Goal: Task Accomplishment & Management: Use online tool/utility

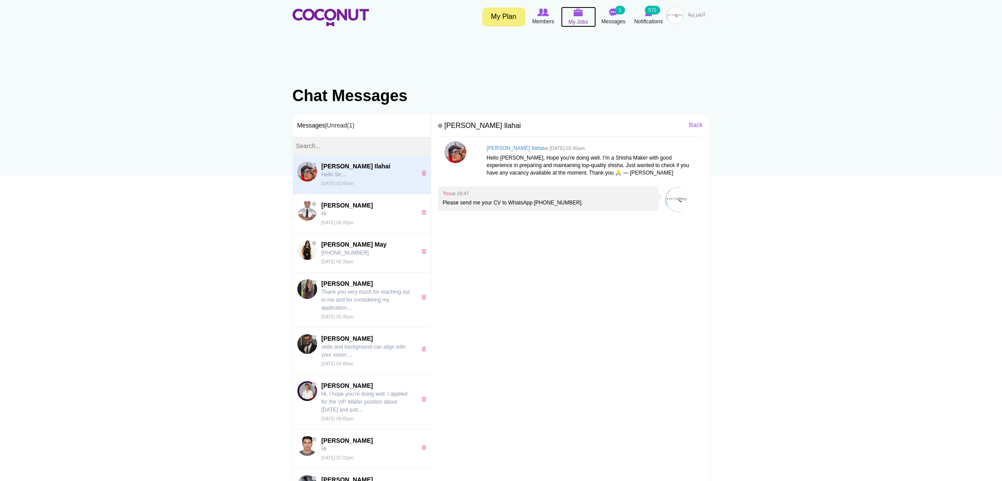
click at [575, 16] on img at bounding box center [579, 12] width 10 height 8
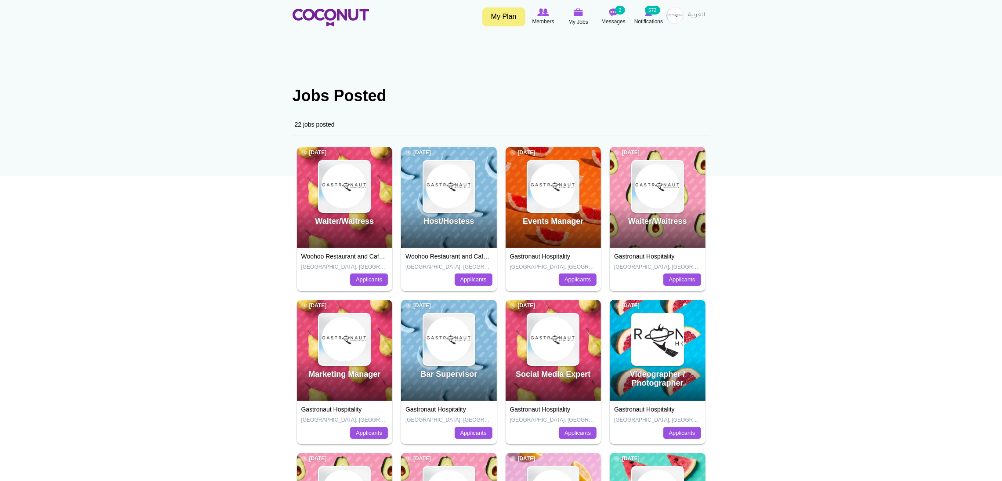
click at [346, 216] on div "Waiter/Waitress 1 day ago" at bounding box center [345, 197] width 96 height 101
click at [347, 224] on link "Waiter/Waitress" at bounding box center [344, 221] width 59 height 9
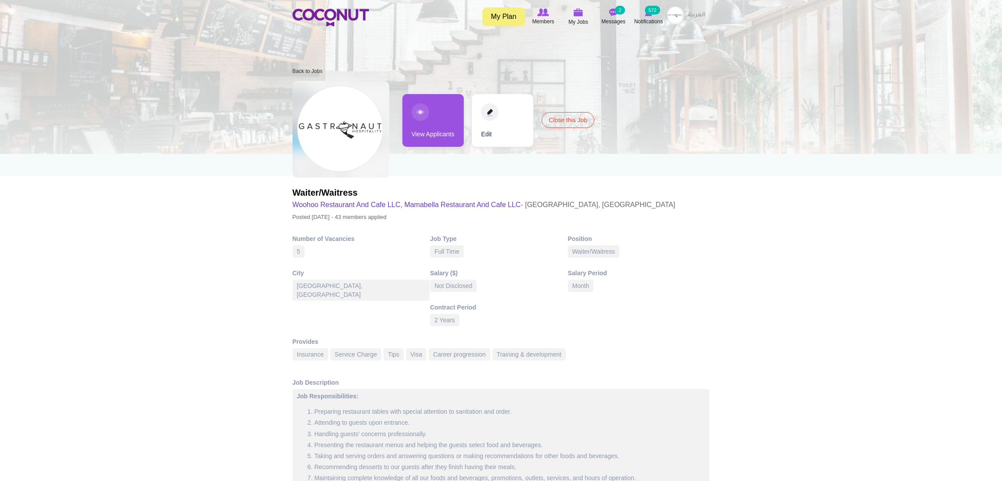
click at [423, 112] on link "View Applicants" at bounding box center [433, 120] width 62 height 53
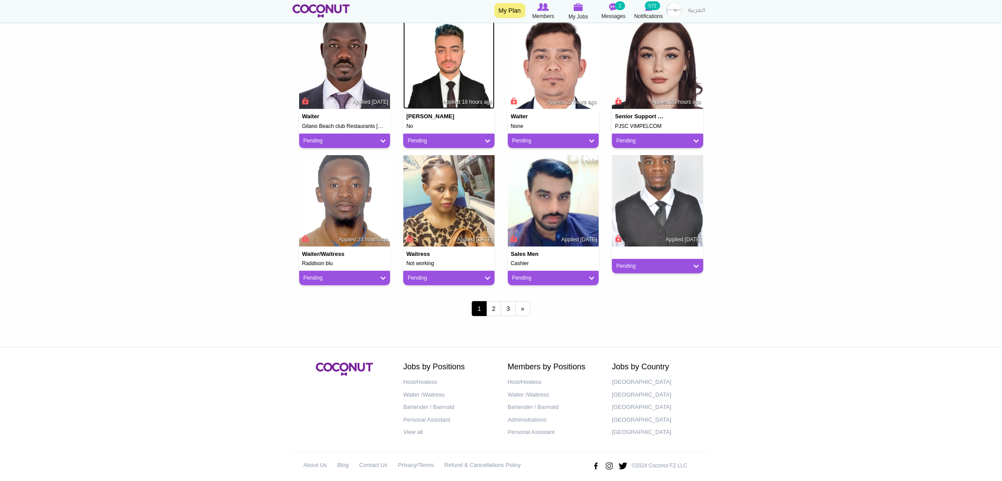
scroll to position [657, 0]
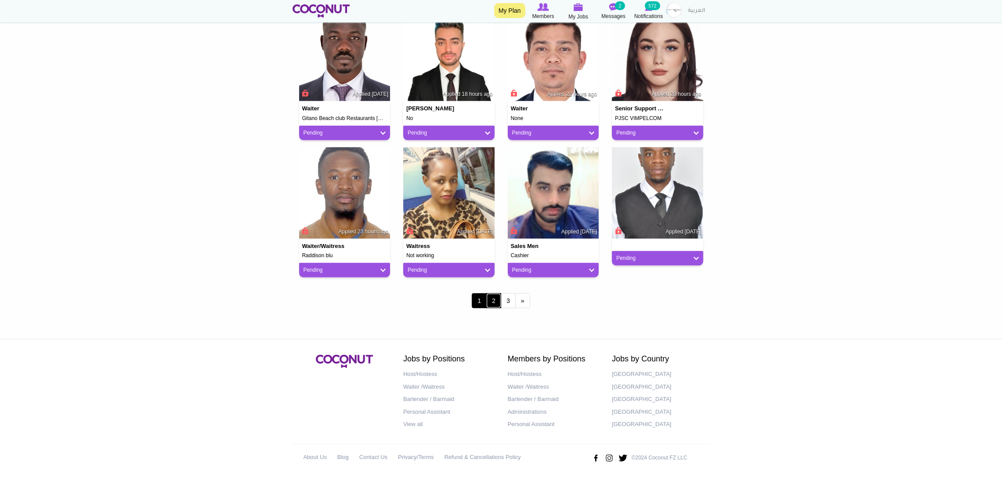
click at [494, 304] on link "2" at bounding box center [493, 300] width 15 height 15
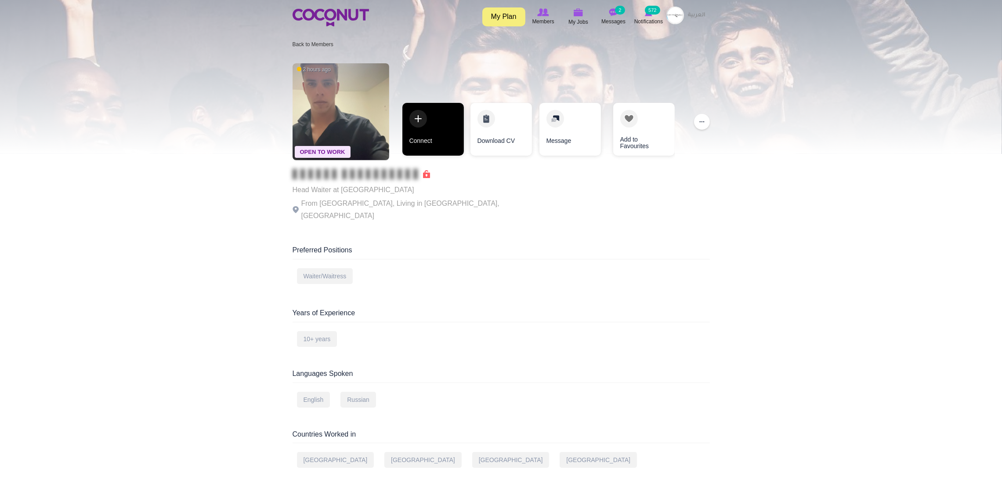
click at [439, 103] on link "Connect" at bounding box center [433, 129] width 62 height 53
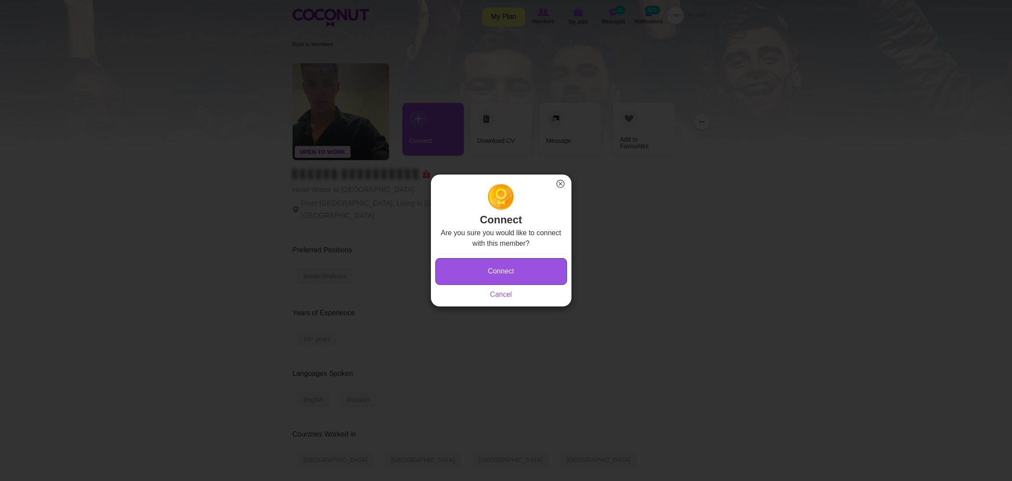
click at [476, 266] on button "Connect" at bounding box center [501, 271] width 132 height 27
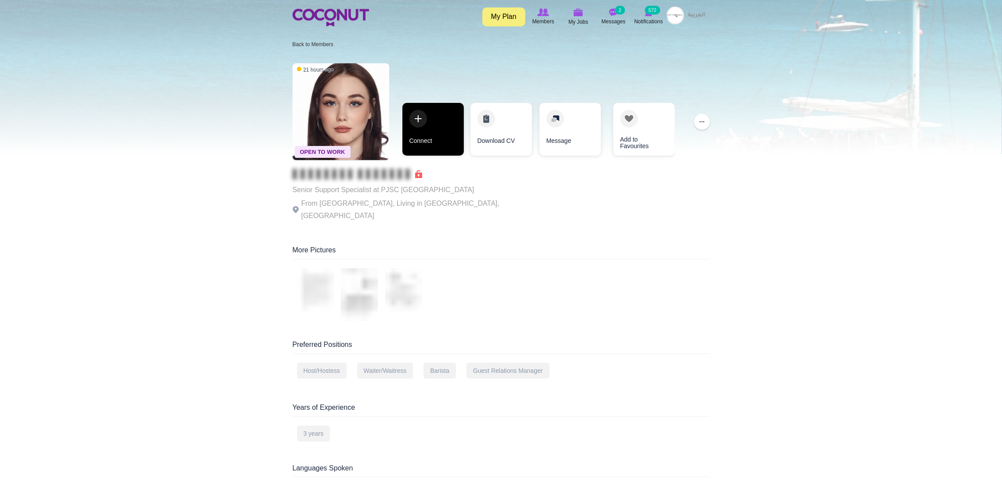
click at [426, 119] on link "Connect" at bounding box center [433, 129] width 62 height 53
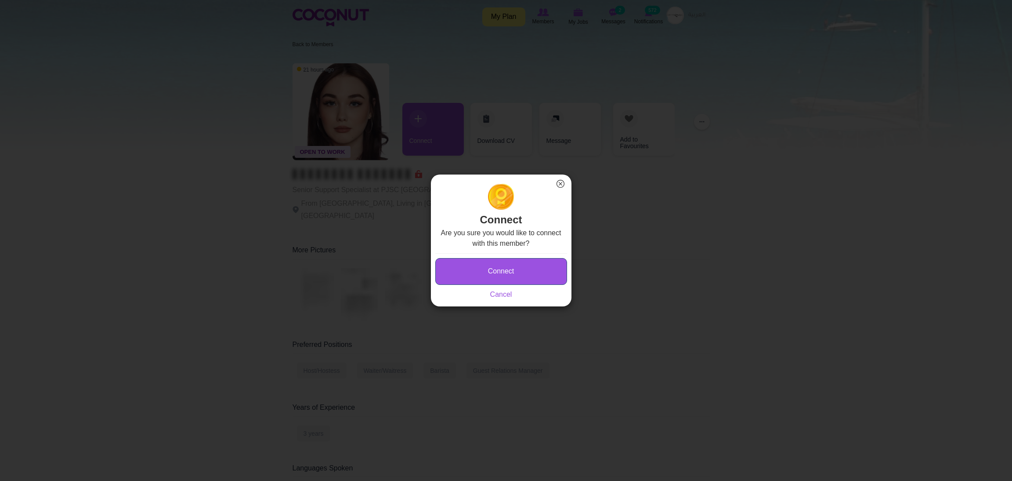
click at [457, 268] on button "Connect" at bounding box center [501, 271] width 132 height 27
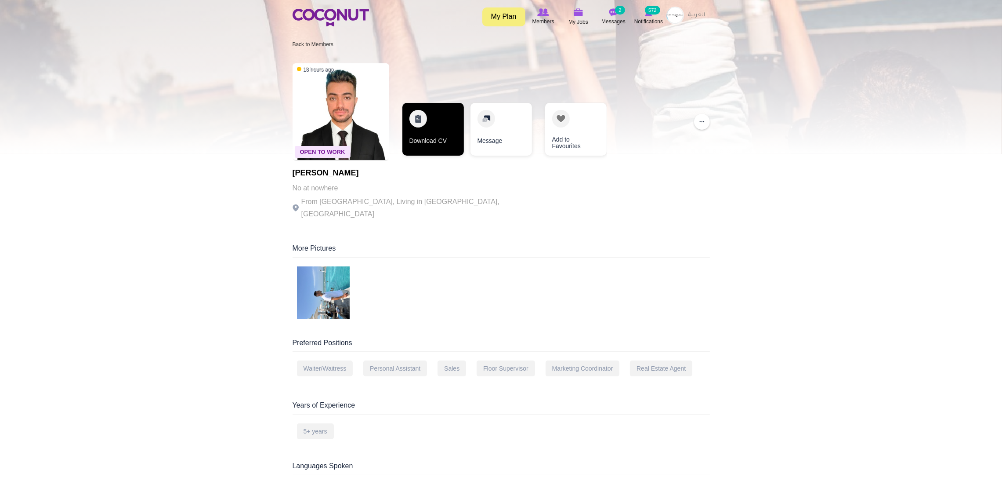
click at [423, 122] on link "Download CV" at bounding box center [433, 129] width 62 height 53
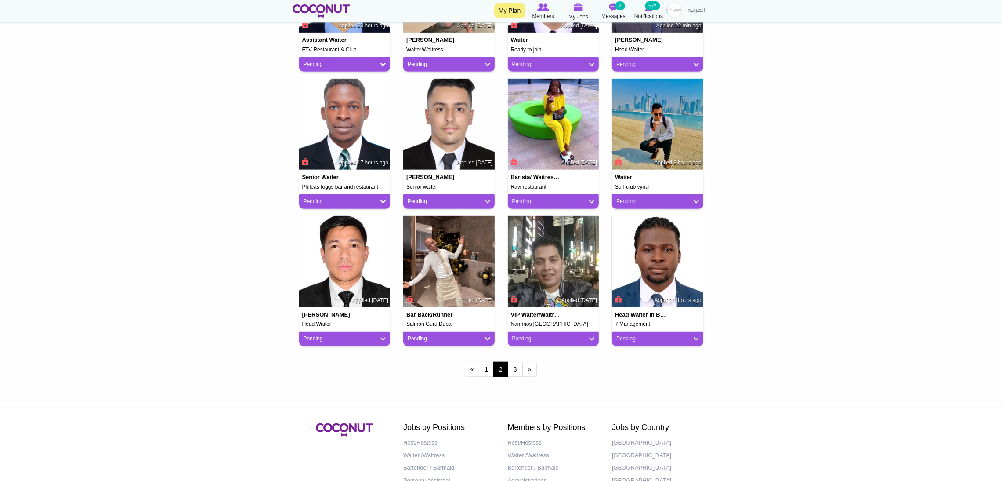
scroll to position [586, 0]
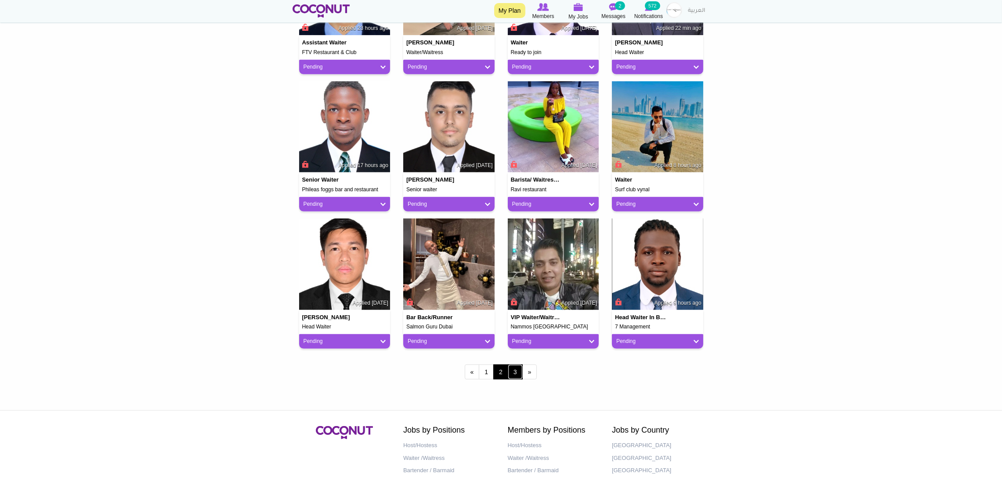
click at [518, 373] on link "3" at bounding box center [515, 371] width 15 height 15
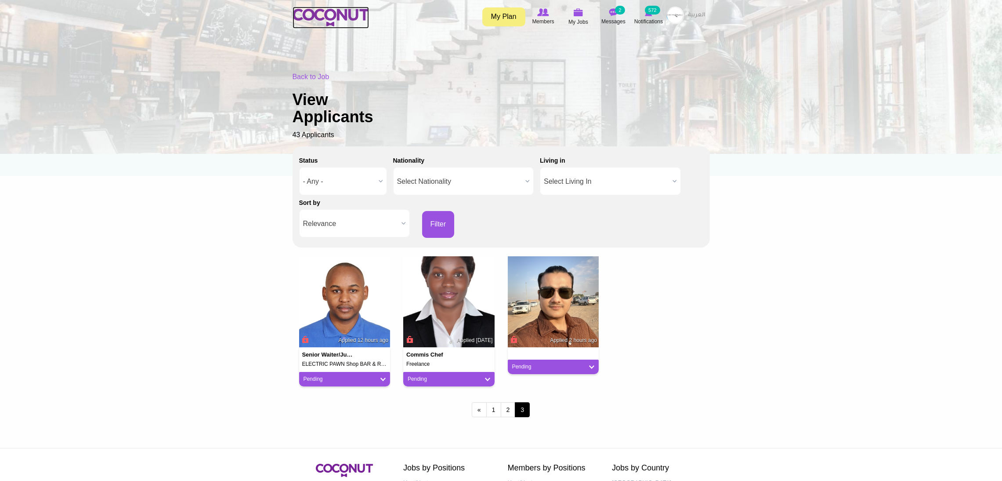
click at [331, 9] on img at bounding box center [331, 18] width 76 height 18
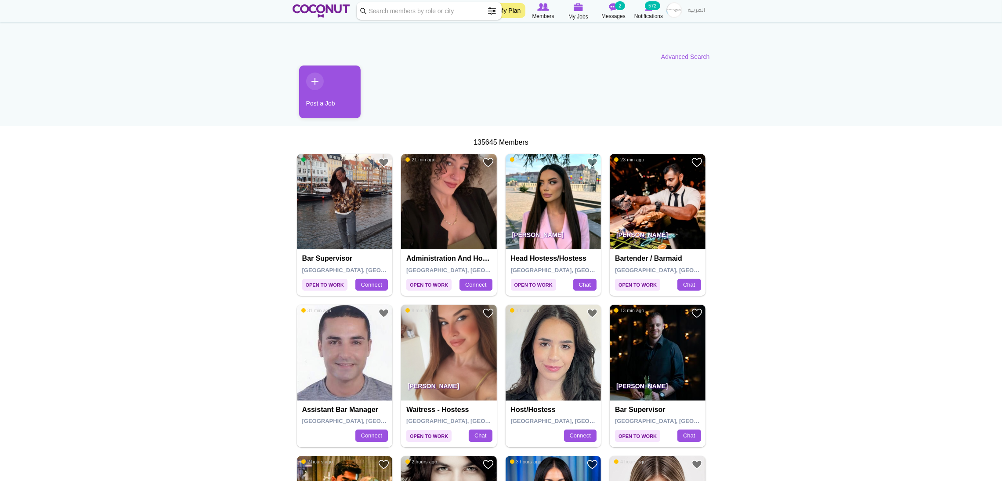
scroll to position [46, 0]
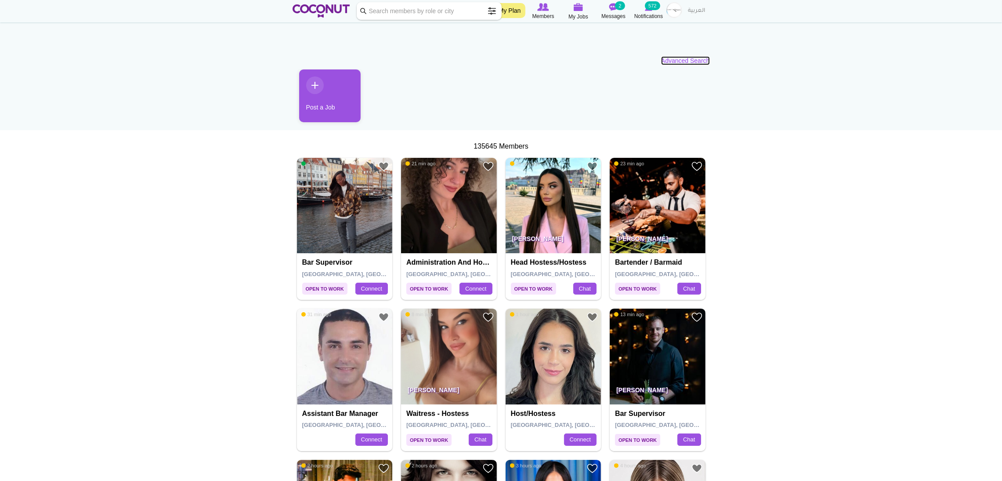
click at [690, 57] on link "Advanced Search" at bounding box center [685, 60] width 49 height 9
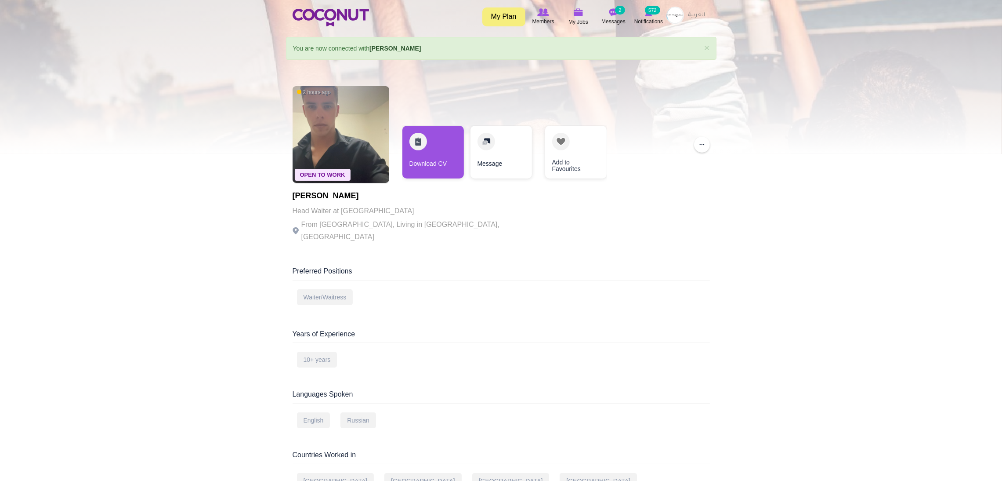
click at [429, 188] on div "Open To Work 2 hours ago stefan spasojevic Head Waiter at BLu club dubai From S…" at bounding box center [414, 165] width 242 height 167
click at [429, 169] on link "Download CV" at bounding box center [433, 152] width 62 height 53
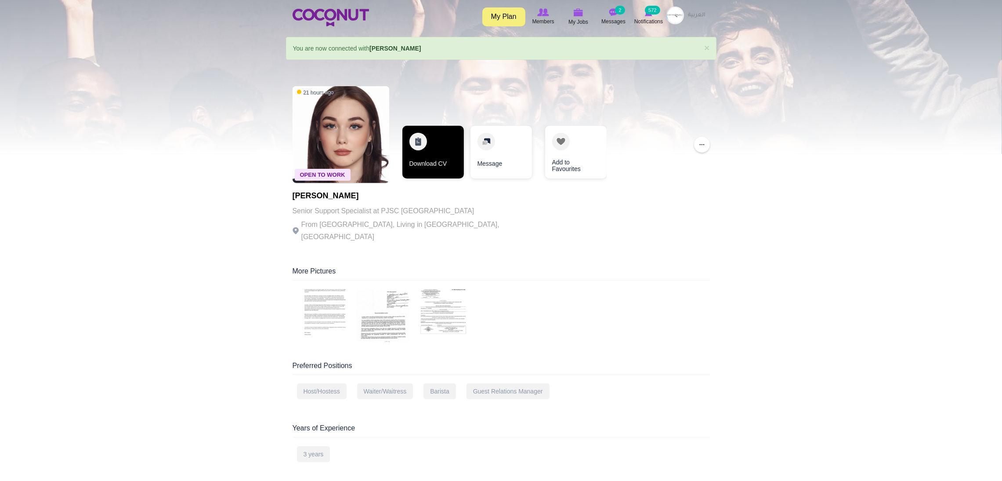
click at [423, 162] on link "Download CV" at bounding box center [433, 152] width 62 height 53
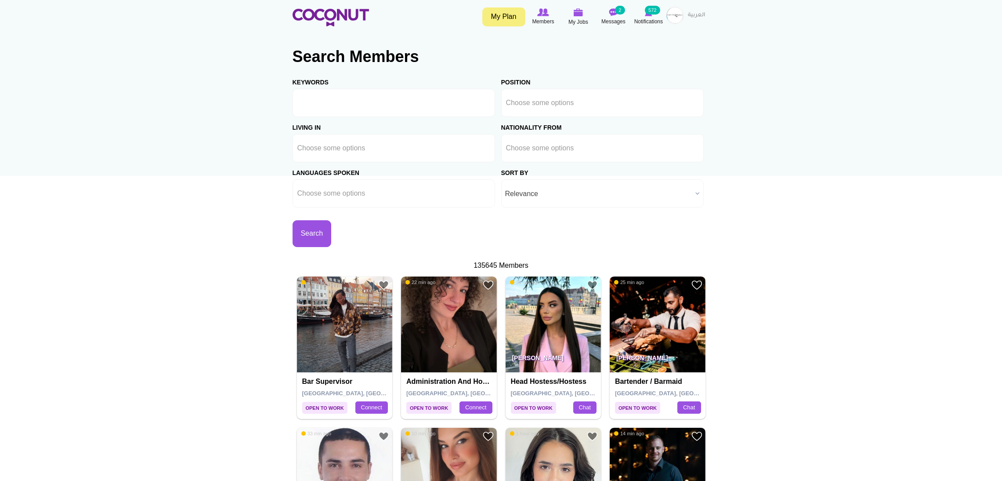
click at [555, 193] on span "Relevance" at bounding box center [598, 194] width 187 height 28
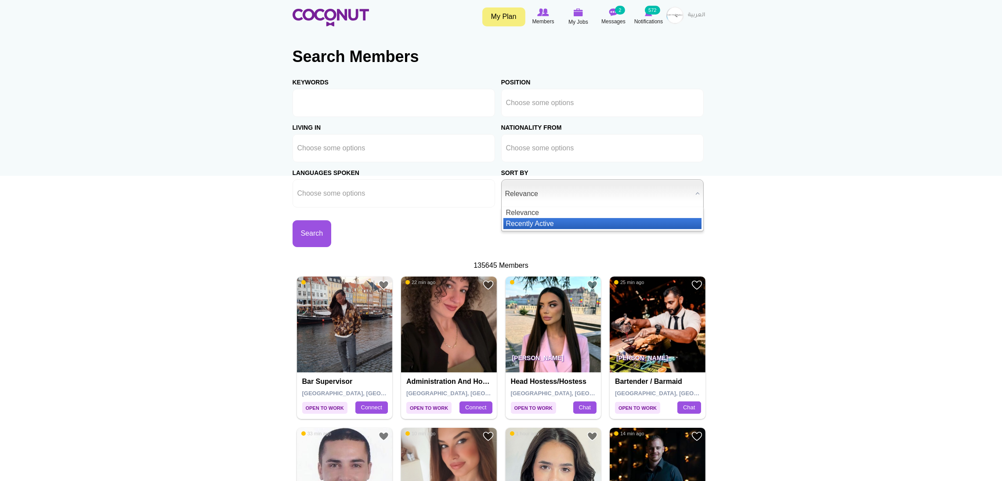
click at [522, 224] on li "Recently Active" at bounding box center [602, 223] width 198 height 11
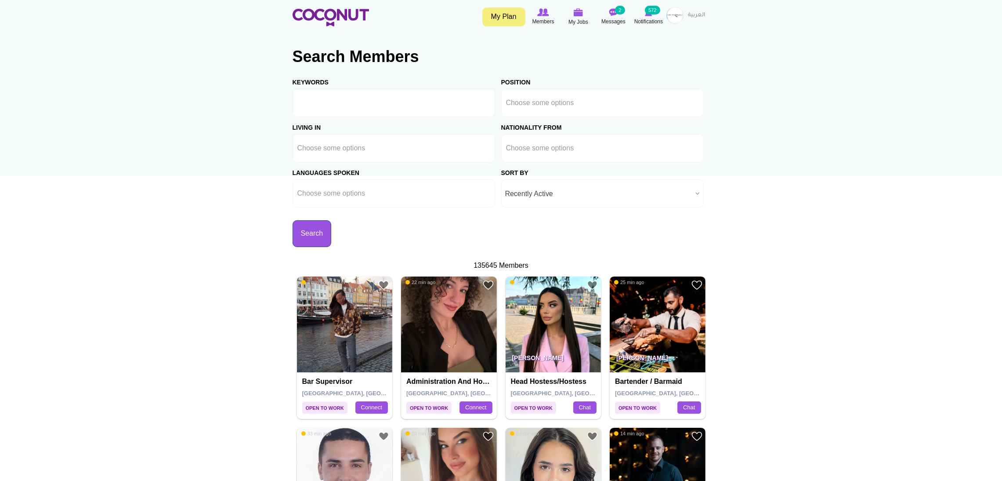
click at [332, 227] on button "Search" at bounding box center [312, 233] width 39 height 27
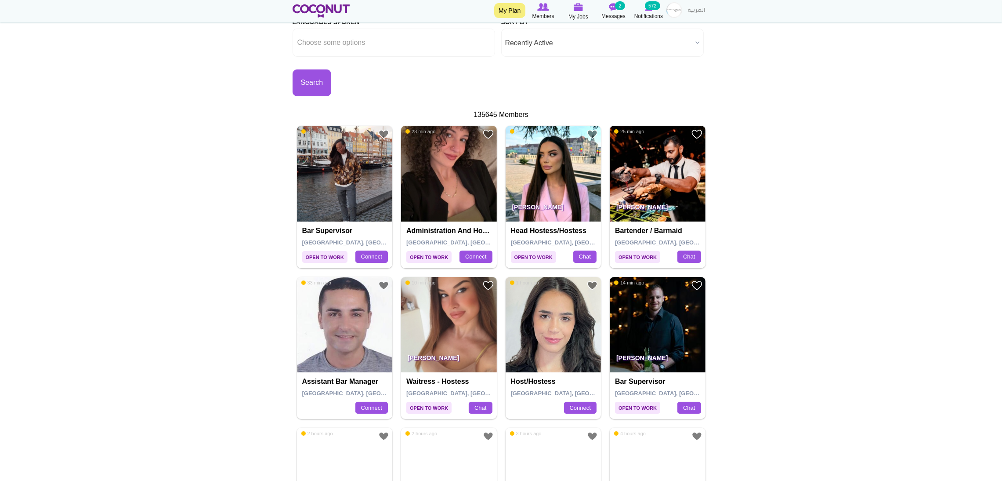
scroll to position [181, 0]
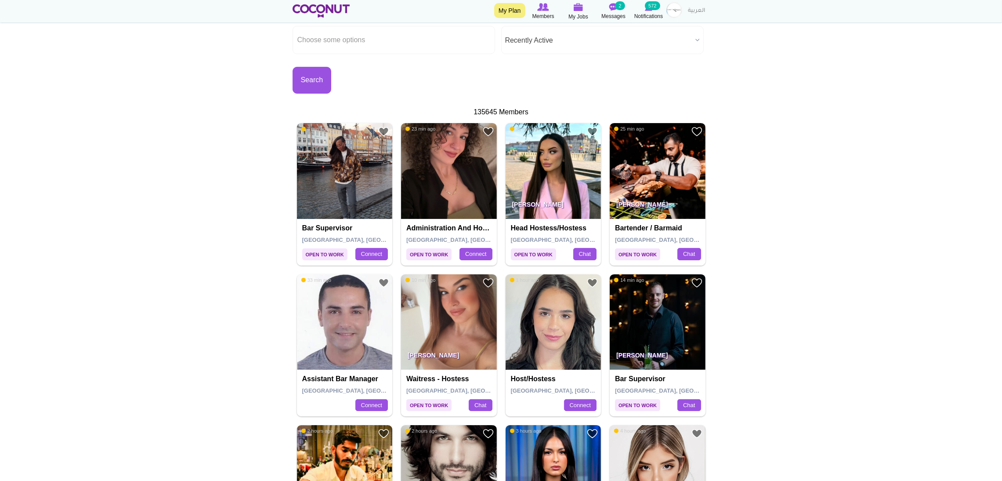
drag, startPoint x: 559, startPoint y: 194, endPoint x: 130, endPoint y: 151, distance: 431.8
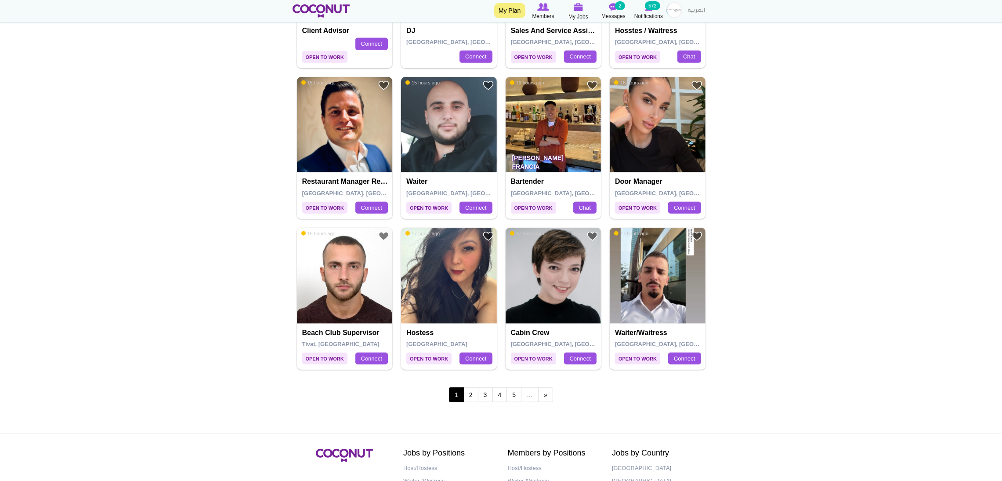
scroll to position [1433, 0]
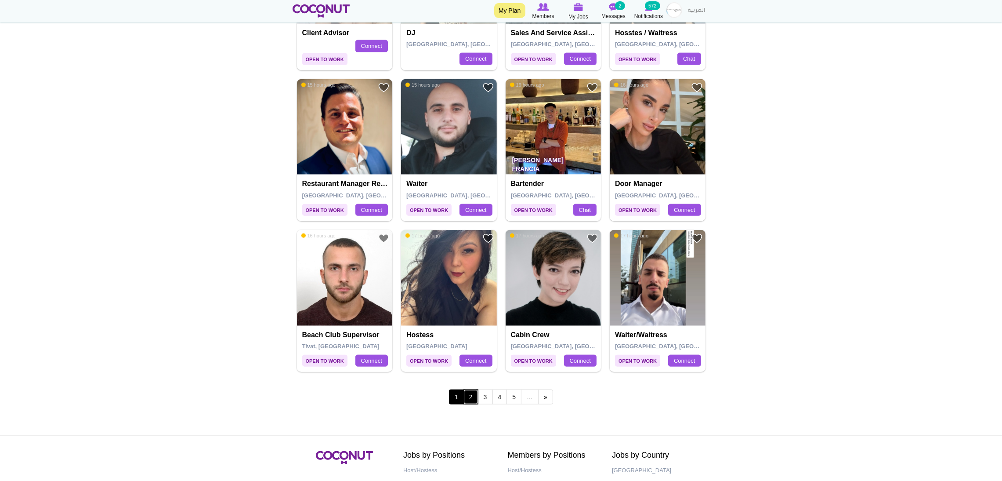
click at [471, 395] on link "2" at bounding box center [470, 396] width 15 height 15
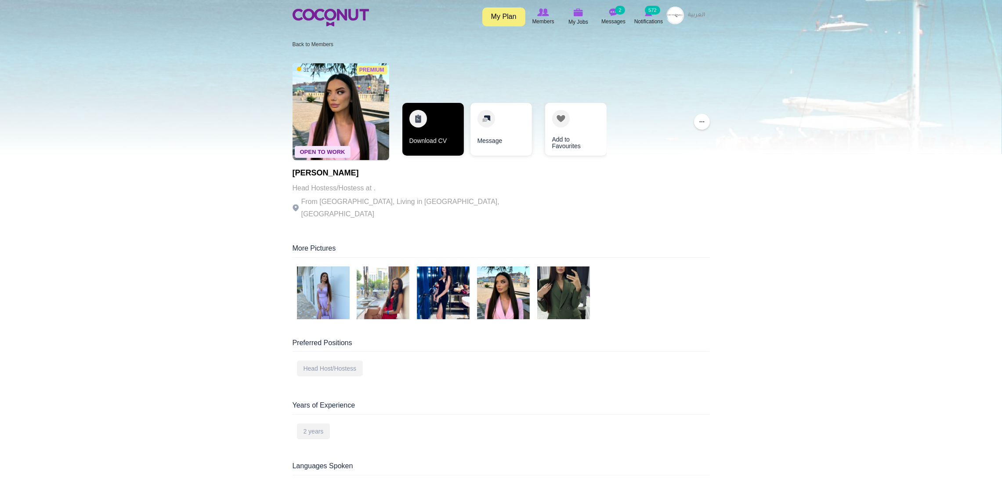
click at [428, 125] on link "Download CV" at bounding box center [433, 129] width 62 height 53
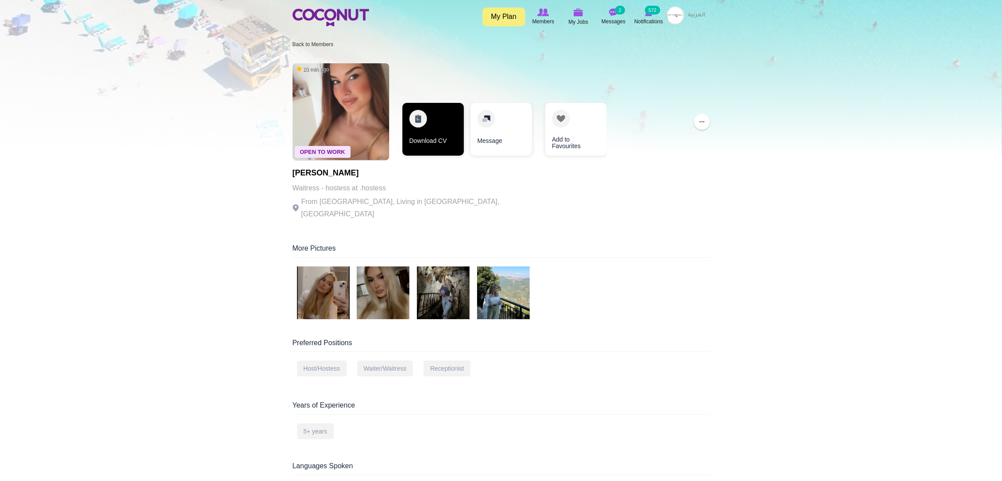
click at [414, 116] on link "Download CV" at bounding box center [433, 129] width 62 height 53
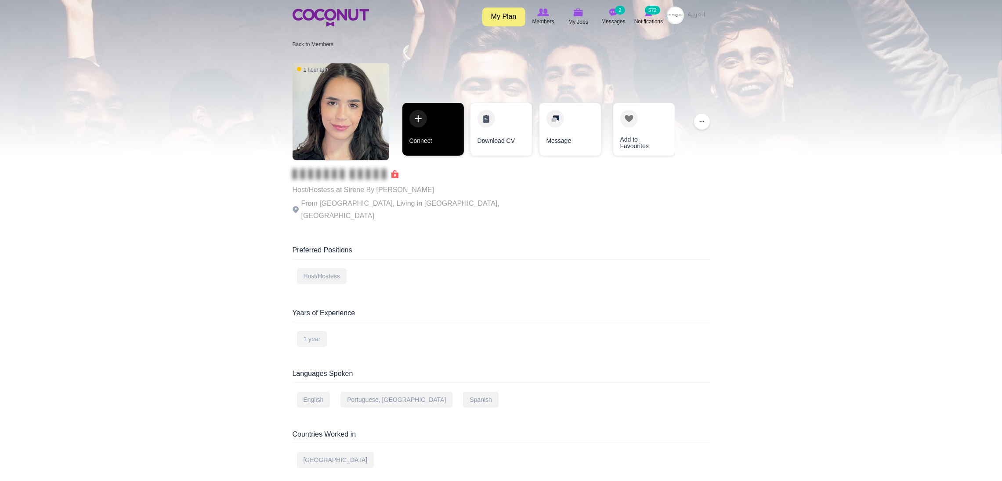
click at [413, 121] on link "Connect" at bounding box center [433, 129] width 62 height 53
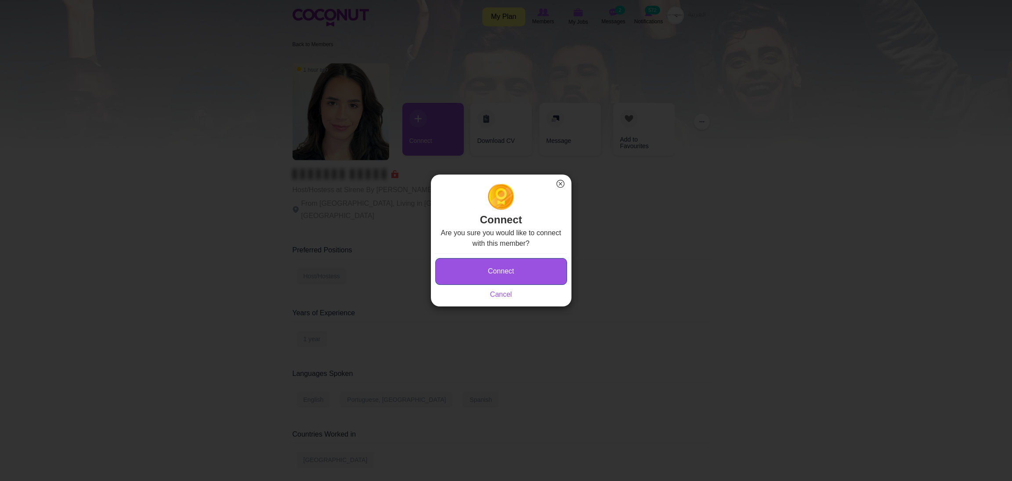
click at [469, 278] on button "Connect" at bounding box center [501, 271] width 132 height 27
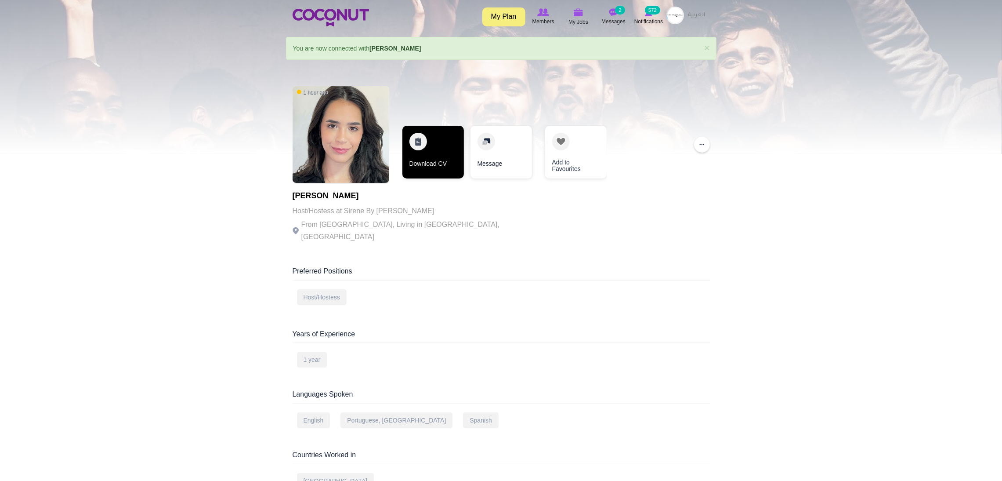
click at [425, 148] on link "Download CV" at bounding box center [433, 152] width 62 height 53
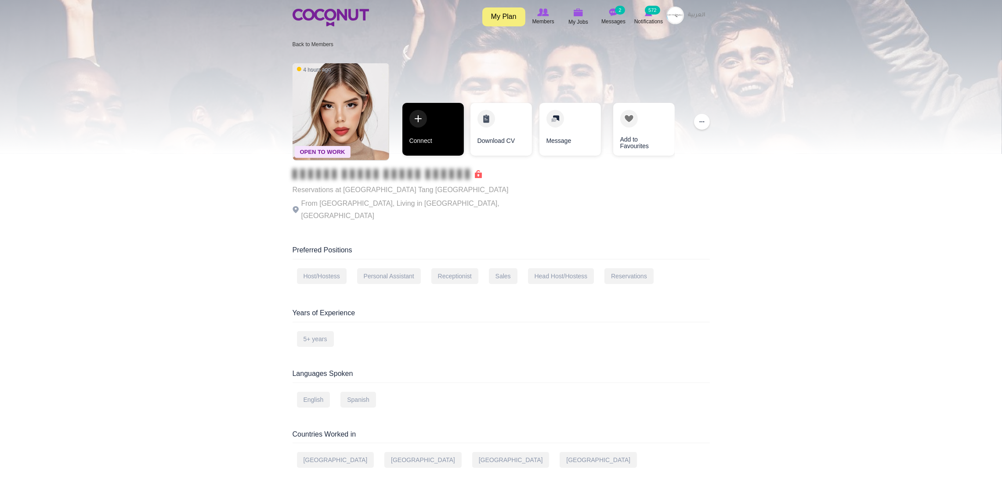
click at [449, 122] on link "Connect" at bounding box center [433, 129] width 62 height 53
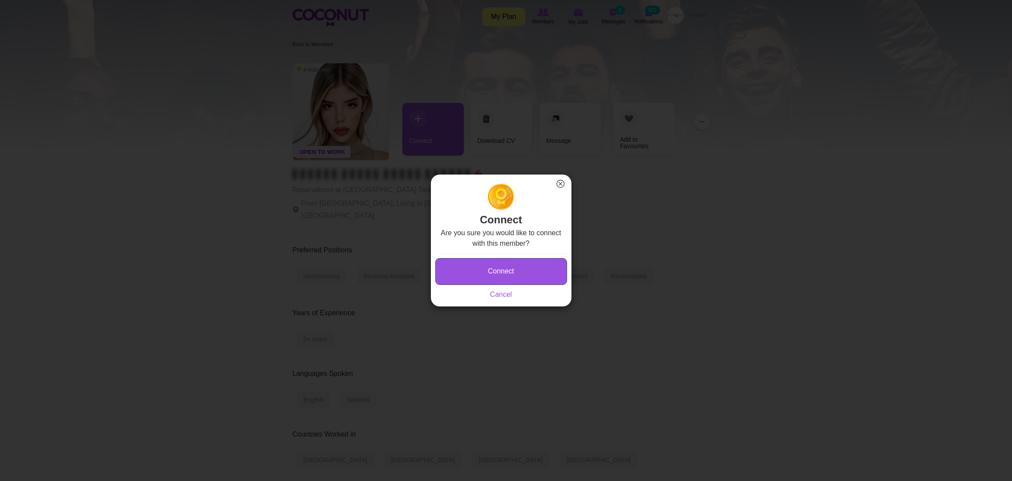
click at [489, 272] on button "Connect" at bounding box center [501, 271] width 132 height 27
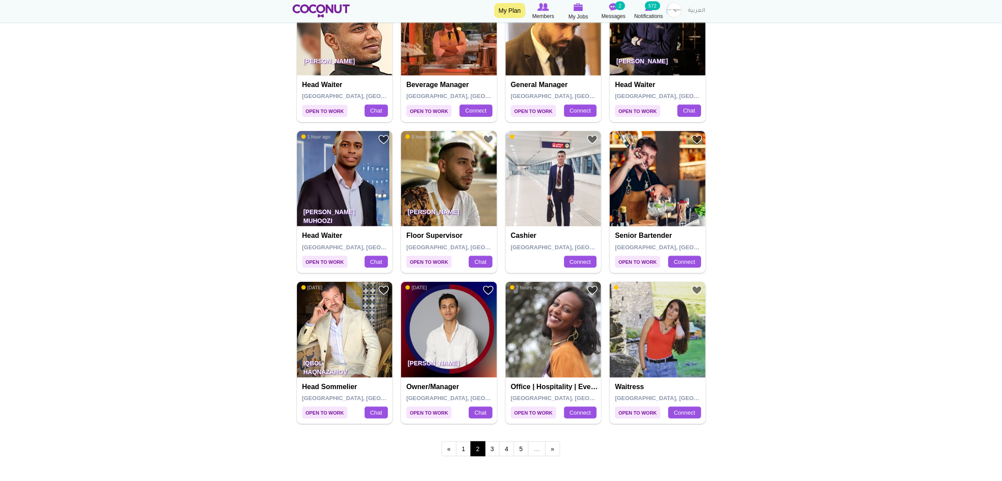
scroll to position [1379, 0]
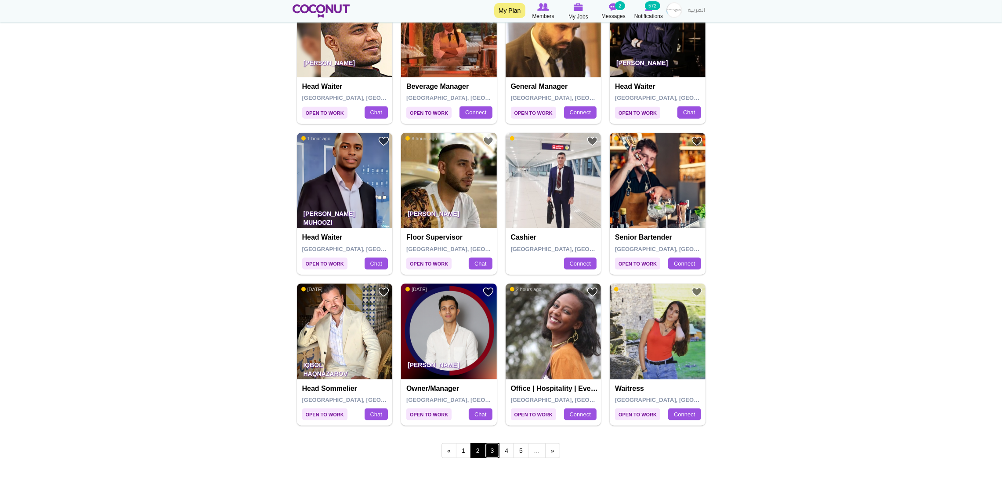
click at [492, 449] on link "3" at bounding box center [492, 450] width 15 height 15
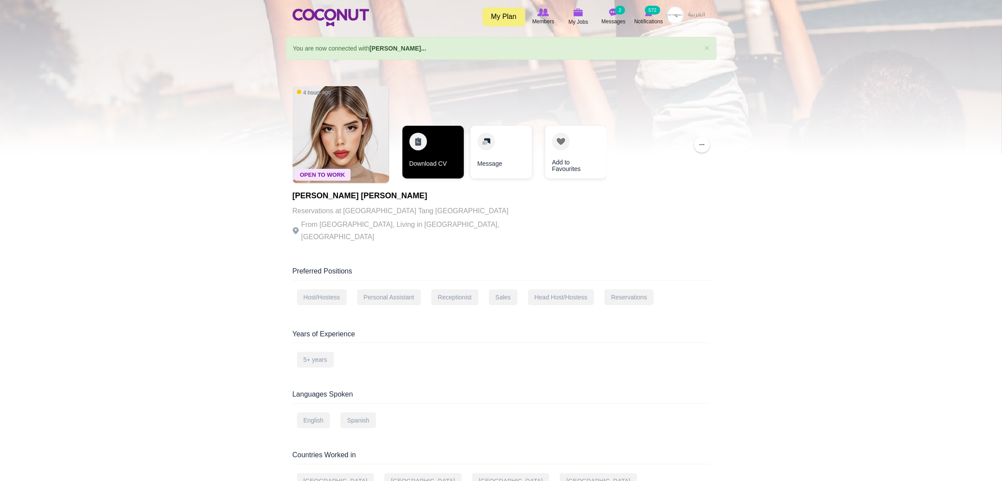
click at [418, 142] on link "Download CV" at bounding box center [433, 152] width 62 height 53
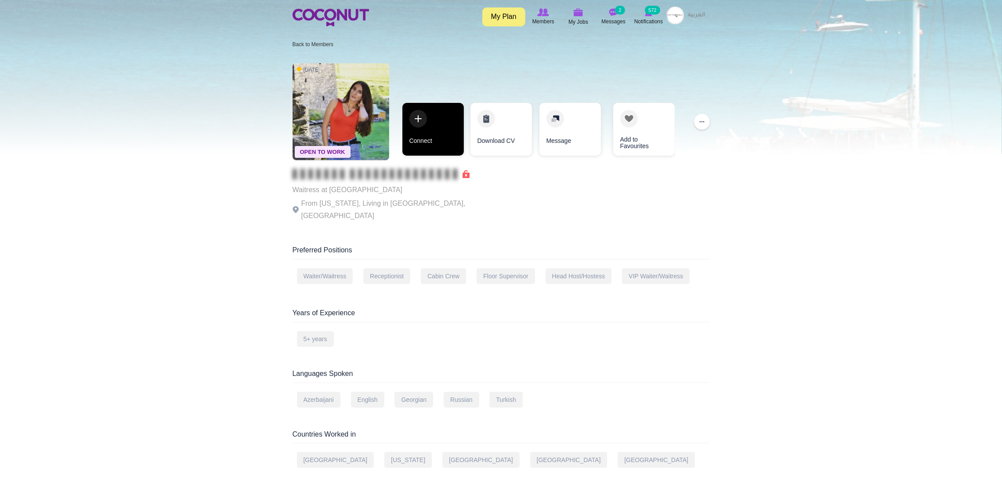
click at [420, 116] on link "Connect" at bounding box center [433, 129] width 62 height 53
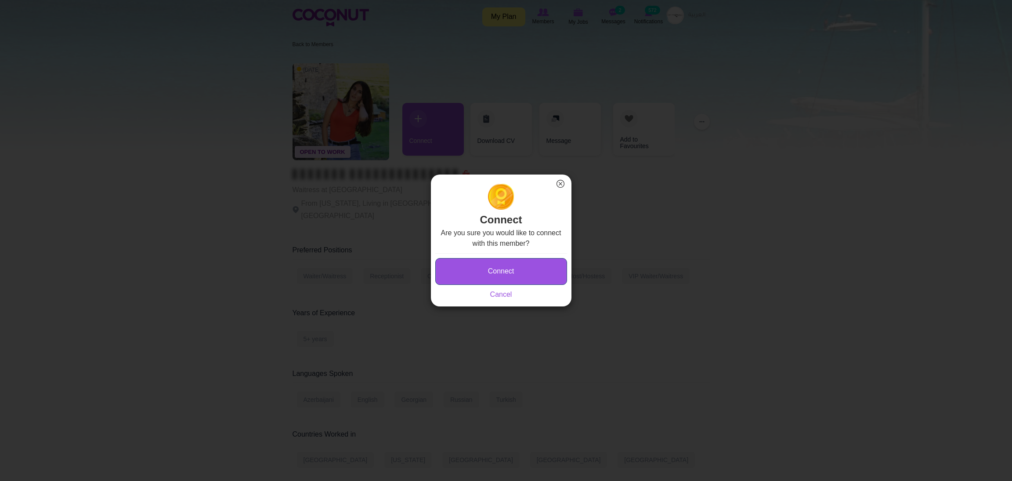
click at [468, 267] on button "Connect" at bounding box center [501, 271] width 132 height 27
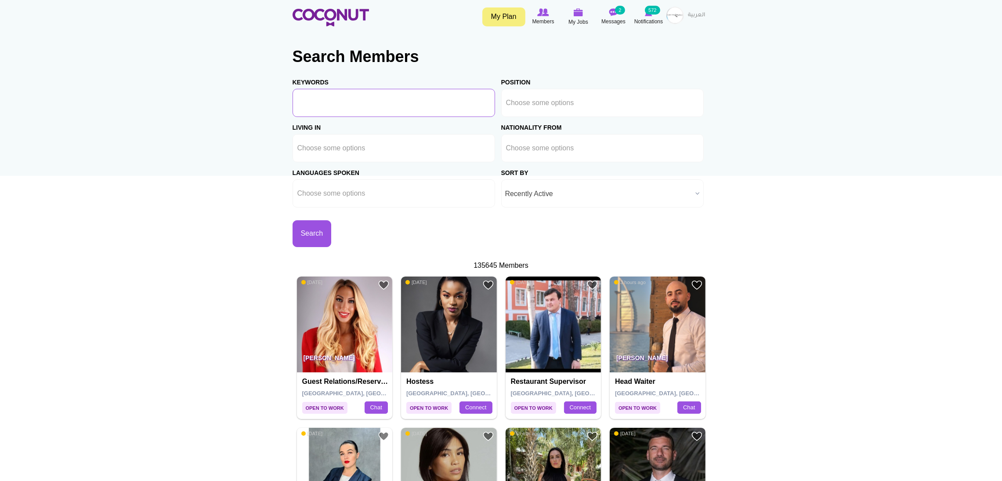
click at [391, 105] on input "Keywords" at bounding box center [394, 103] width 203 height 28
type input "waiter"
click at [332, 229] on button "Search" at bounding box center [312, 233] width 39 height 27
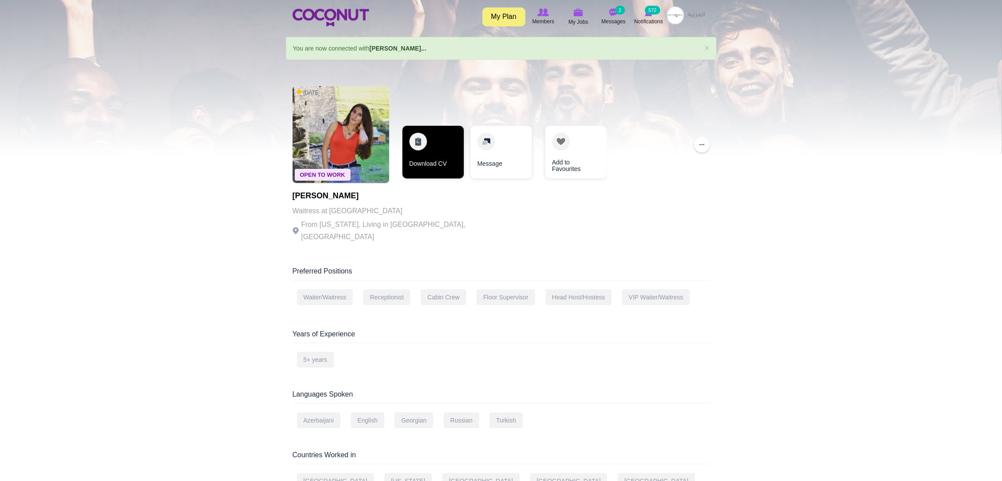
click at [429, 148] on link "Download CV" at bounding box center [433, 152] width 62 height 53
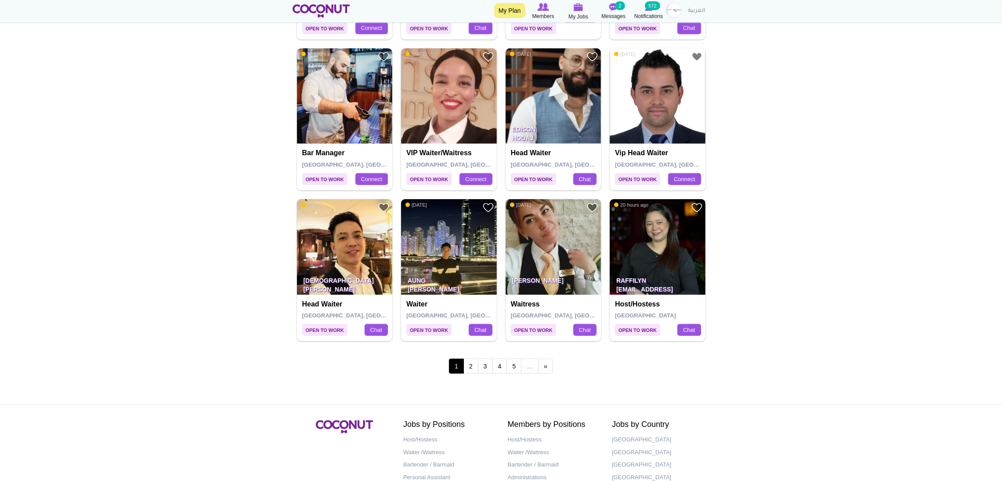
scroll to position [1470, 0]
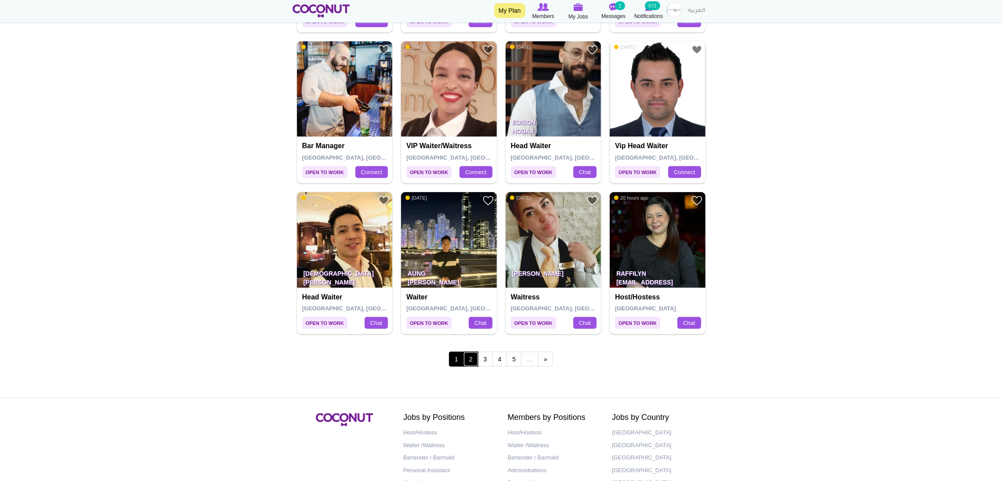
click at [470, 362] on link "2" at bounding box center [470, 358] width 15 height 15
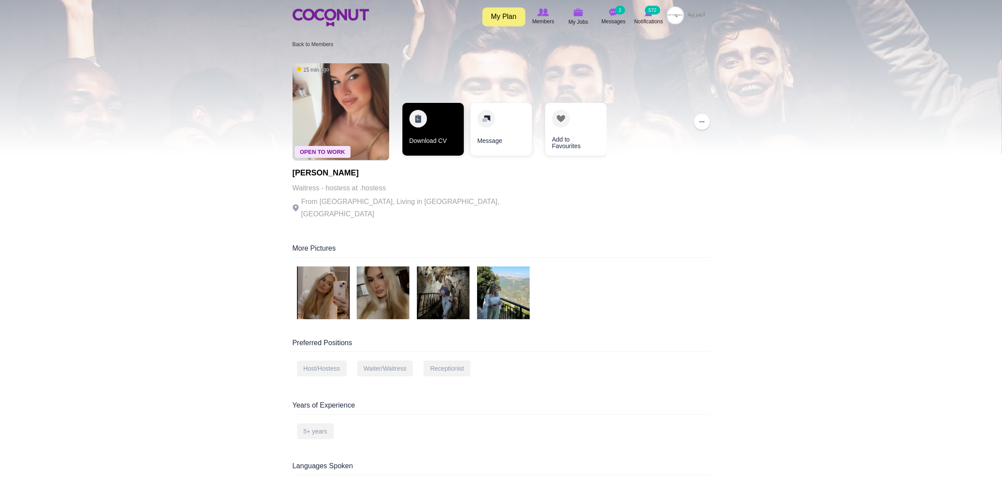
click at [430, 123] on link "Download CV" at bounding box center [433, 129] width 62 height 53
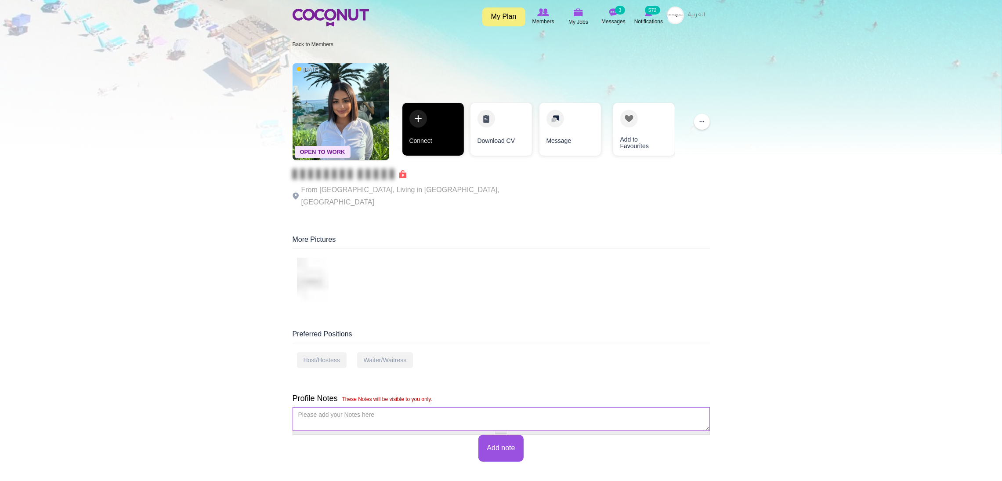
click at [423, 122] on link "Connect" at bounding box center [433, 129] width 62 height 53
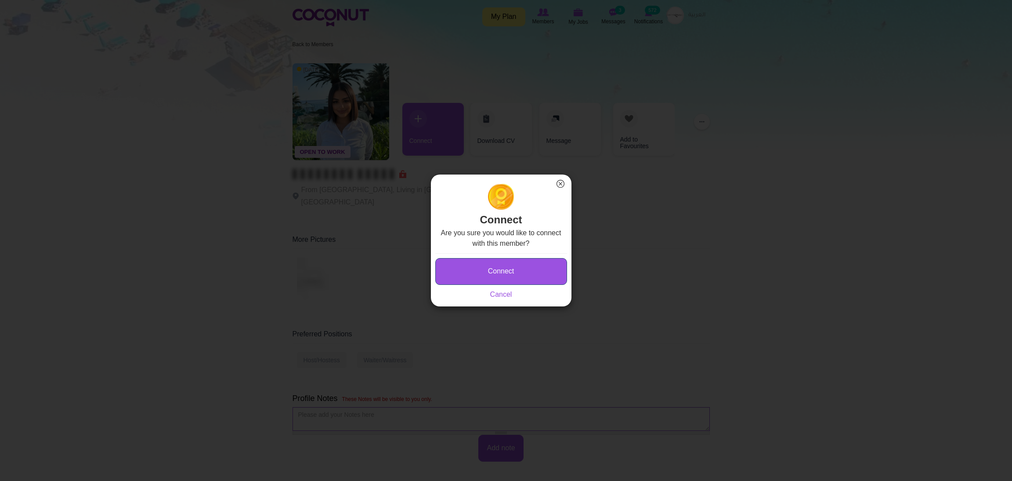
click at [492, 278] on button "Connect" at bounding box center [501, 271] width 132 height 27
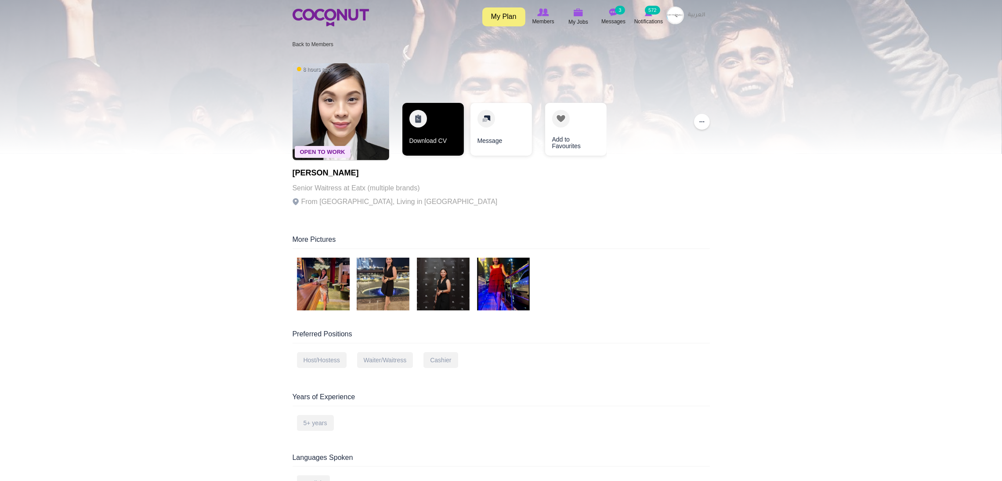
click at [423, 116] on link "Download CV" at bounding box center [433, 129] width 62 height 53
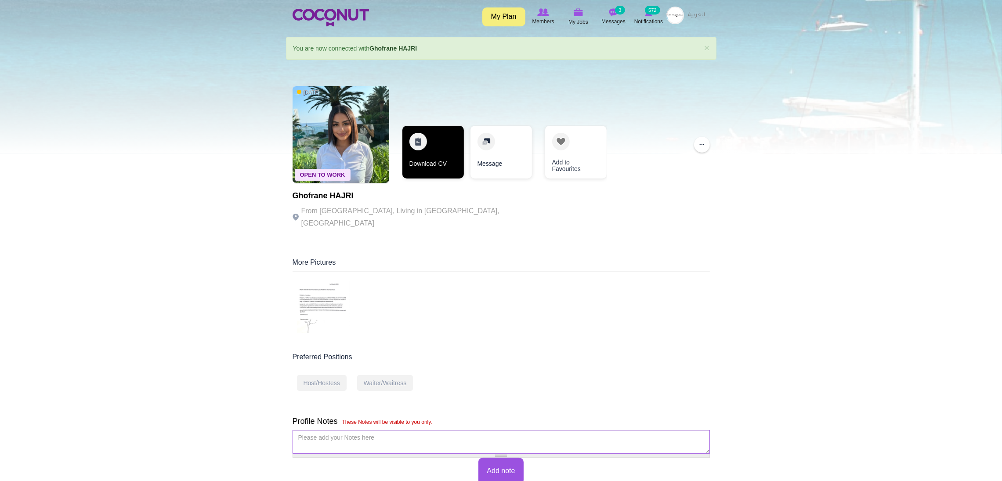
click at [418, 136] on link "Download CV" at bounding box center [433, 152] width 62 height 53
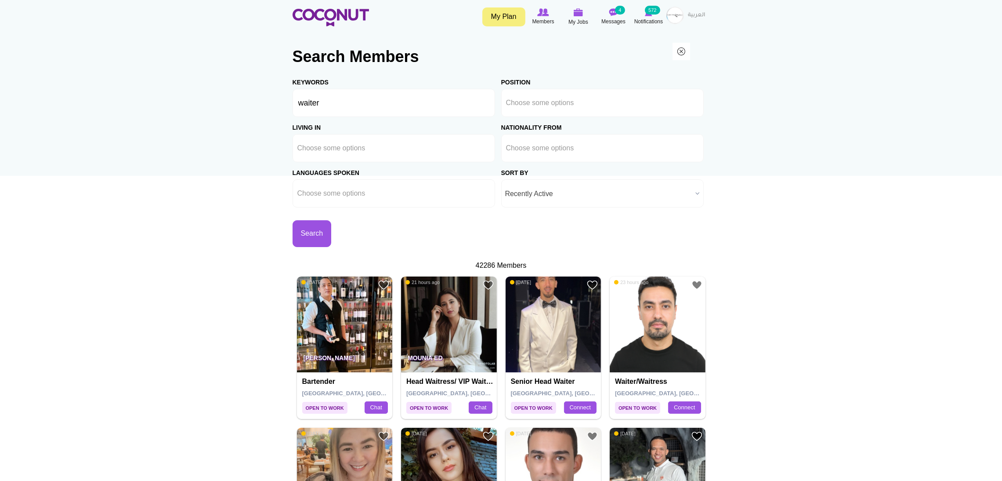
drag, startPoint x: 0, startPoint y: 0, endPoint x: 123, endPoint y: 247, distance: 276.0
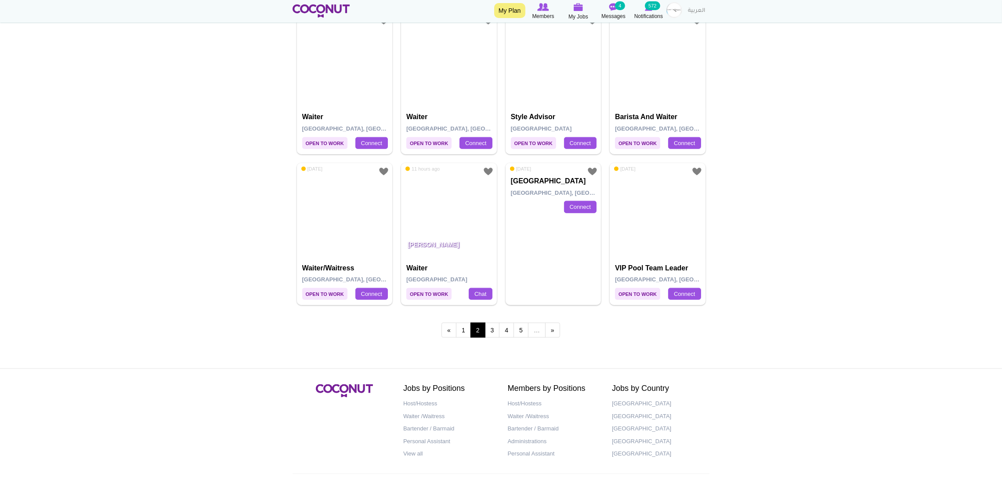
scroll to position [1530, 0]
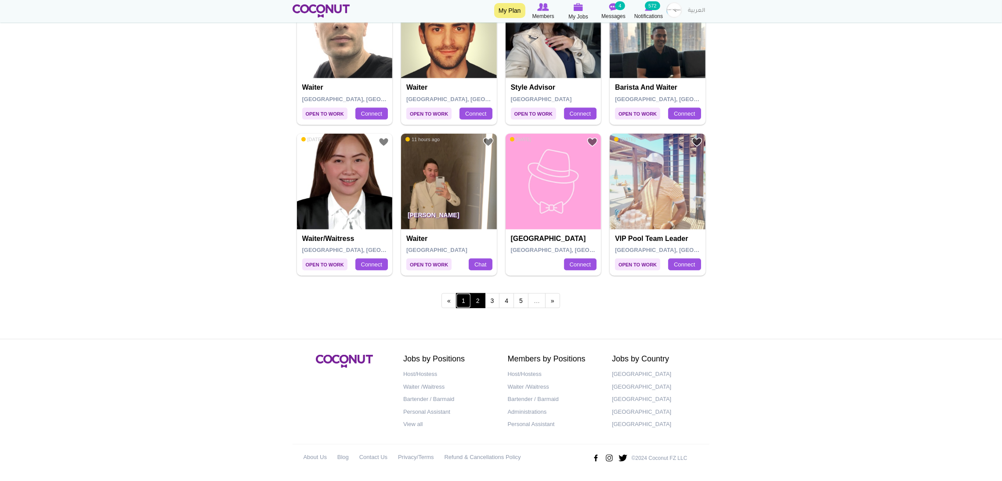
click at [463, 301] on link "1" at bounding box center [463, 300] width 15 height 15
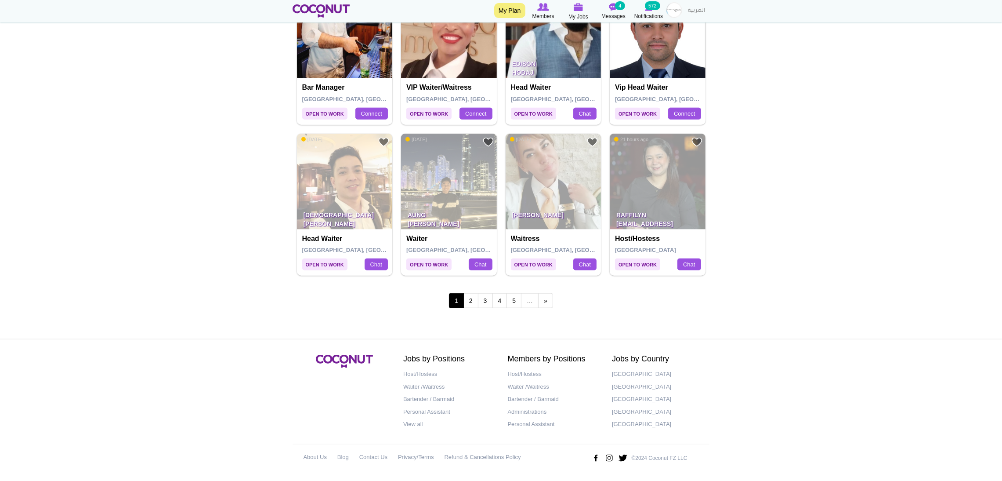
scroll to position [1529, 0]
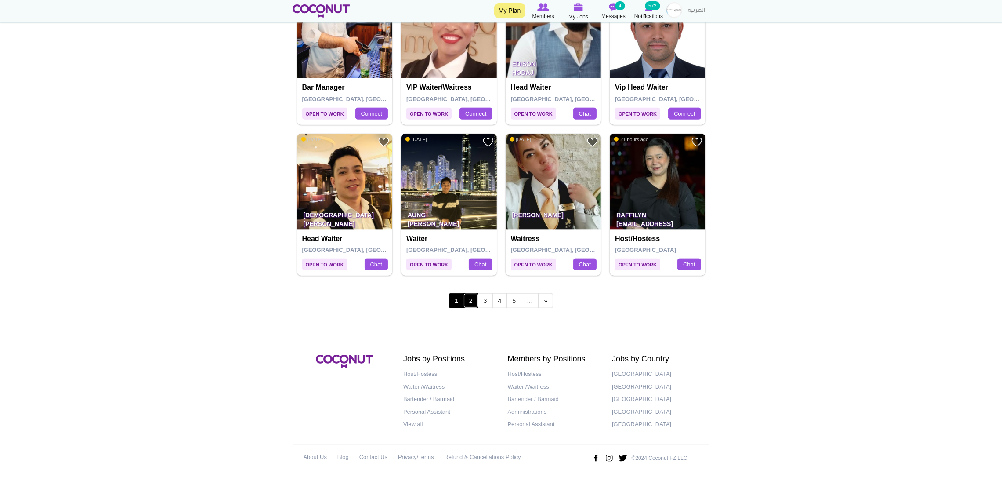
click at [470, 303] on link "2" at bounding box center [470, 300] width 15 height 15
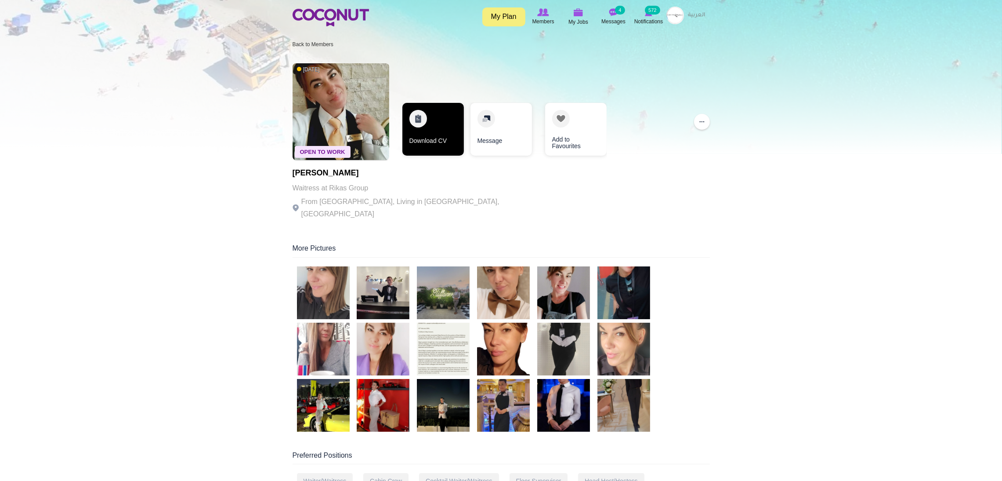
click at [432, 121] on link "Download CV" at bounding box center [433, 129] width 62 height 53
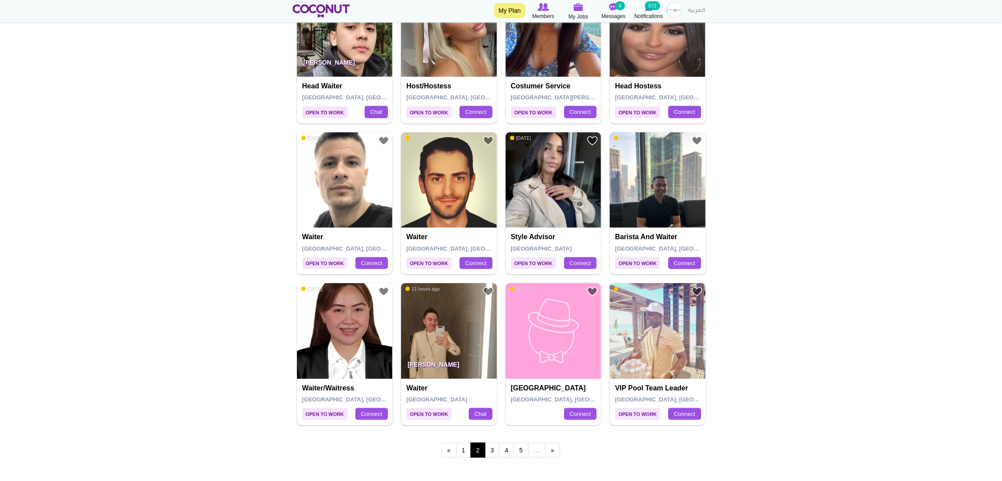
scroll to position [1375, 0]
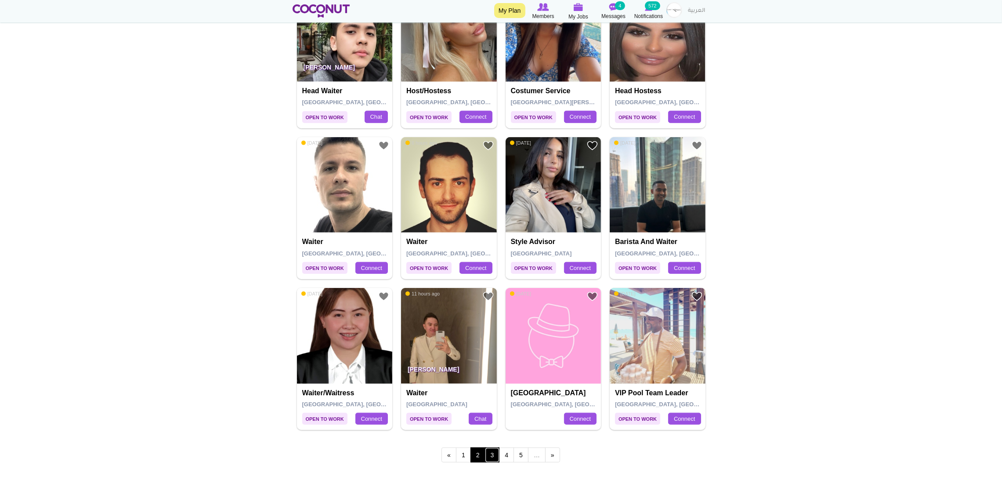
click at [491, 458] on link "3" at bounding box center [492, 454] width 15 height 15
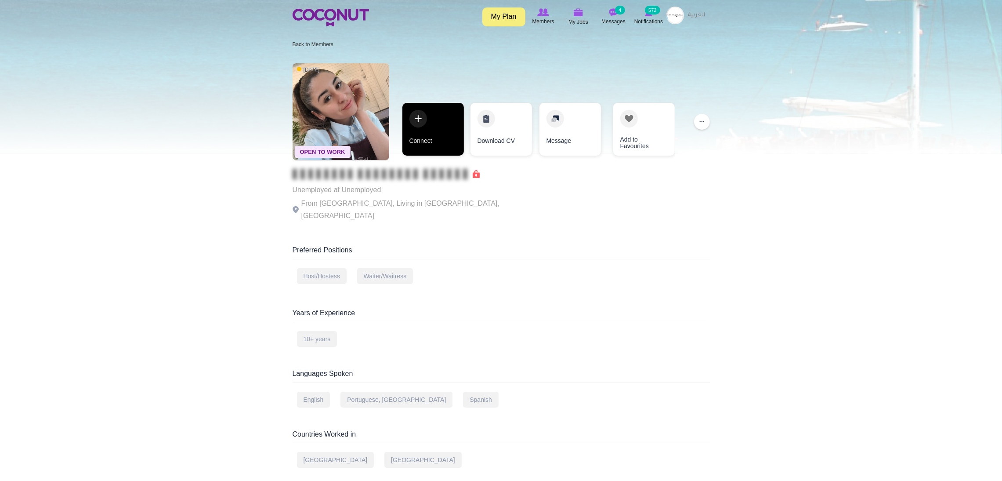
click at [422, 112] on link "Connect" at bounding box center [433, 129] width 62 height 53
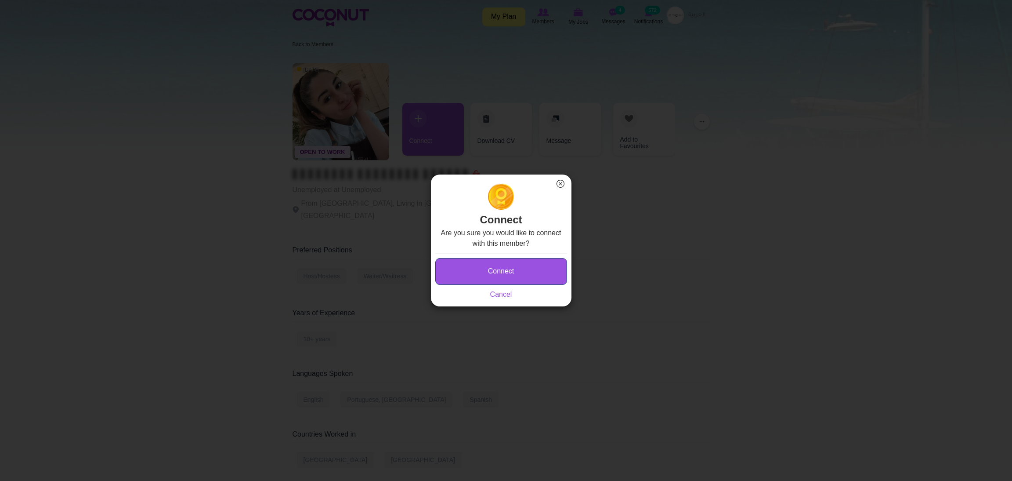
click at [452, 268] on button "Connect" at bounding box center [501, 271] width 132 height 27
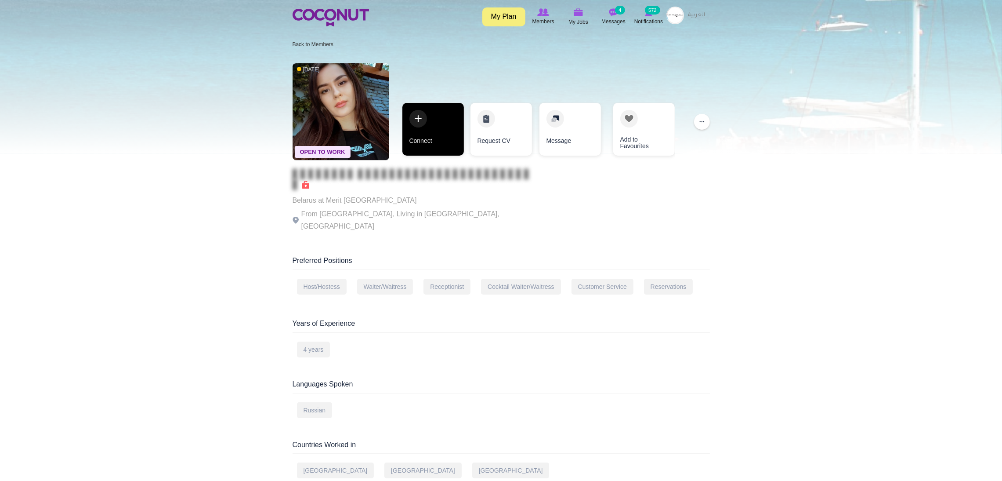
click at [437, 121] on link "Connect" at bounding box center [433, 129] width 62 height 53
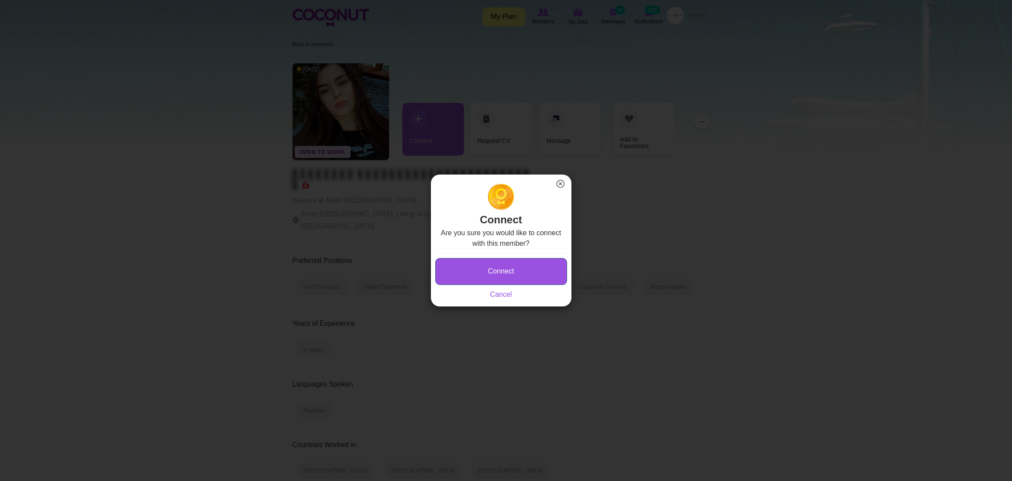
click at [491, 267] on button "Connect" at bounding box center [501, 271] width 132 height 27
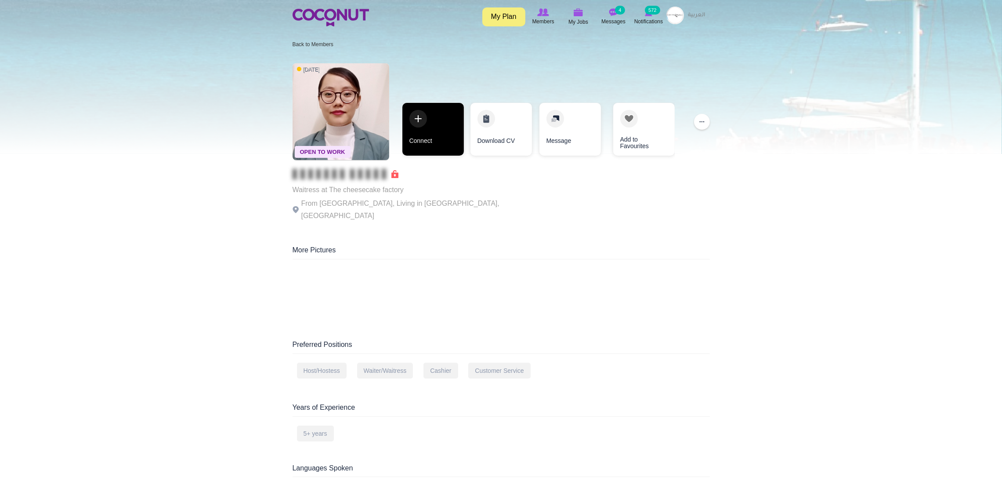
click at [423, 137] on link "Connect" at bounding box center [433, 129] width 62 height 53
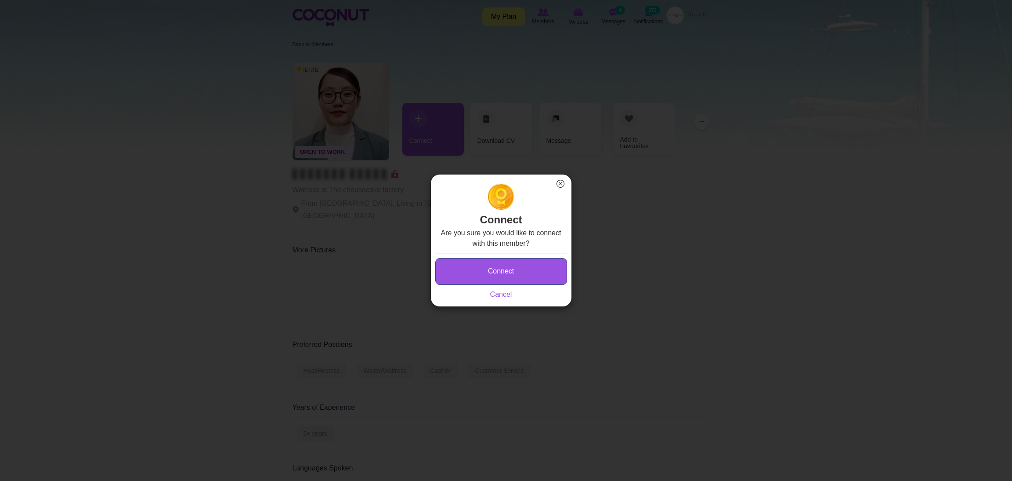
click at [458, 273] on button "Connect" at bounding box center [501, 271] width 132 height 27
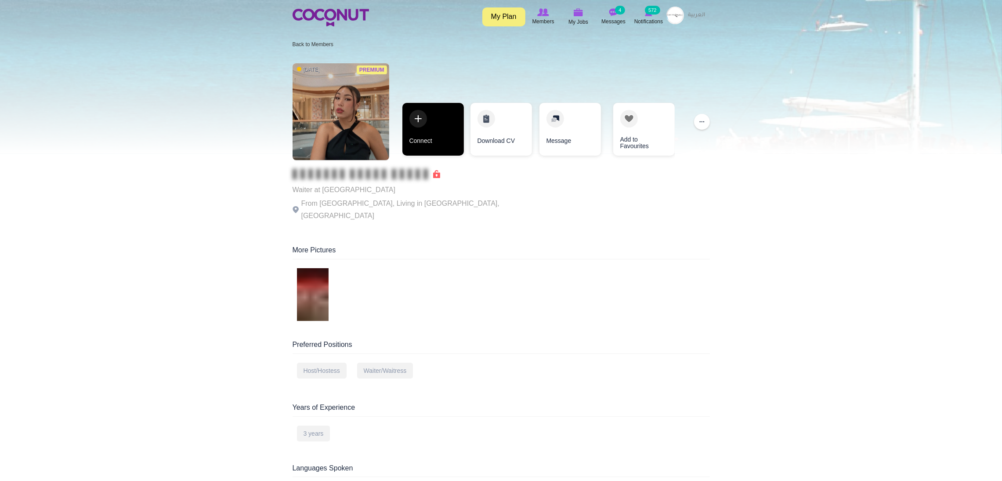
click at [420, 127] on link "Connect" at bounding box center [433, 129] width 62 height 53
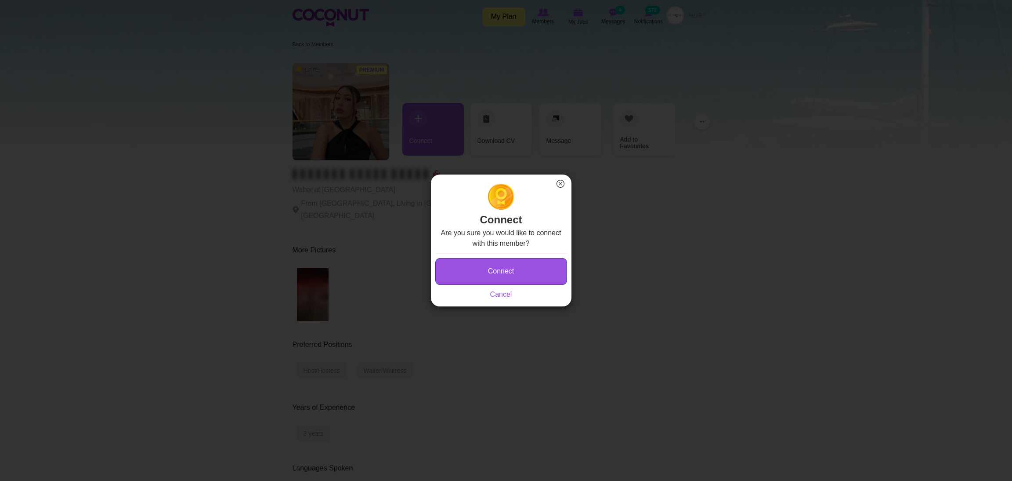
click at [463, 270] on button "Connect" at bounding box center [501, 271] width 132 height 27
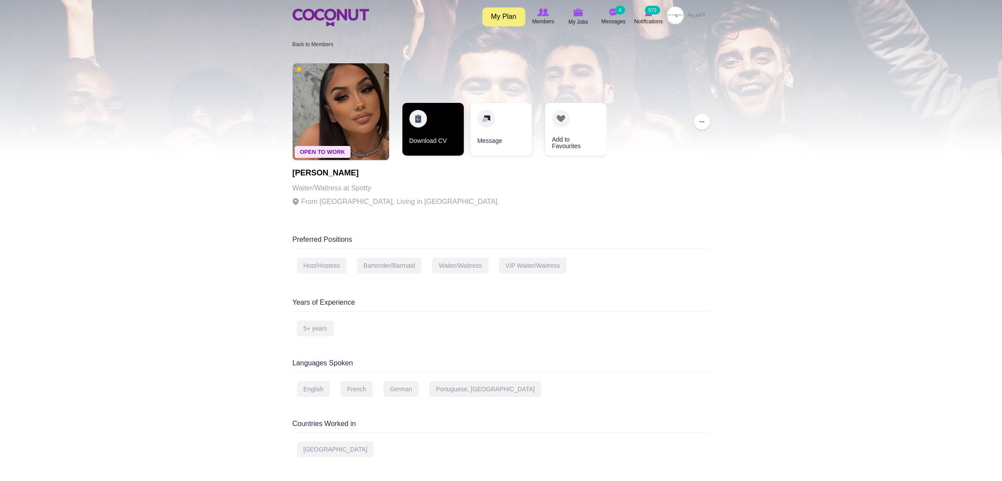
click at [425, 128] on link "Download CV" at bounding box center [433, 129] width 62 height 53
click at [416, 124] on link "Download CV" at bounding box center [433, 129] width 62 height 53
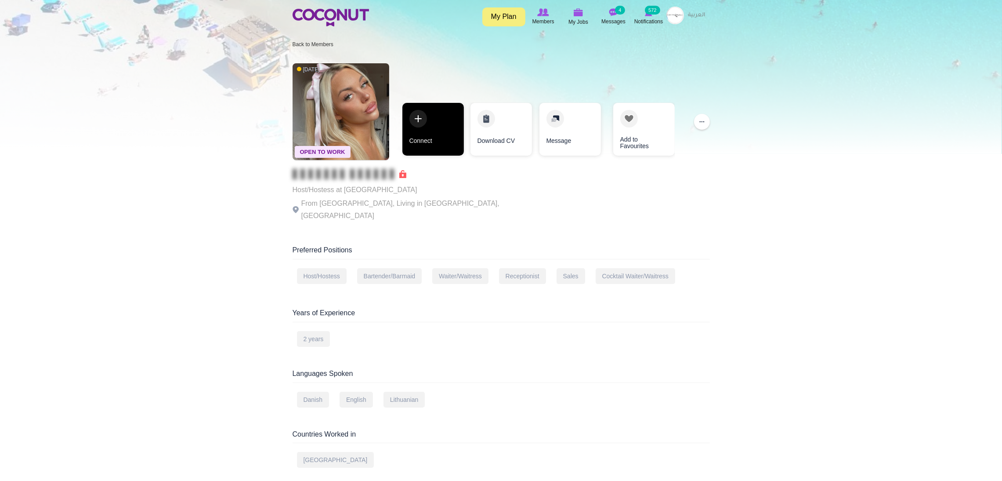
click at [428, 127] on link "Connect" at bounding box center [433, 129] width 62 height 53
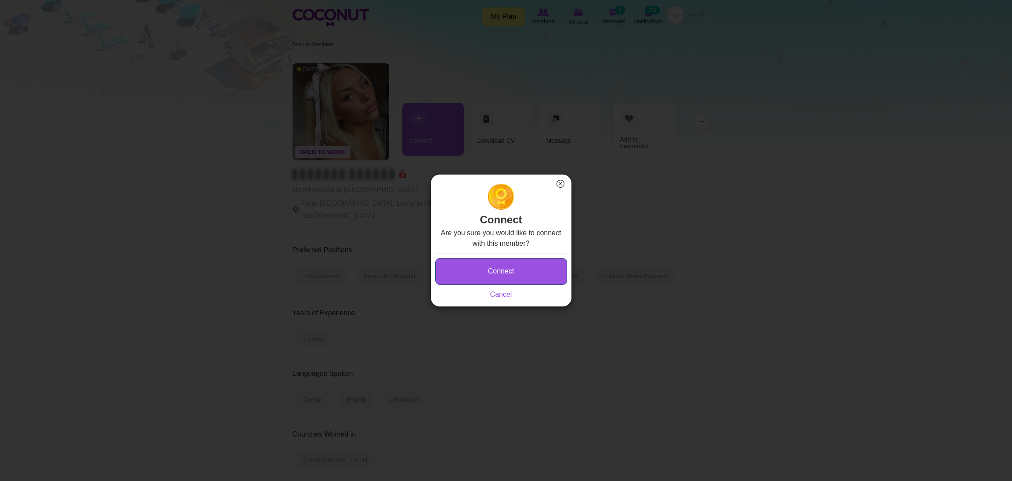
click at [460, 270] on button "Connect" at bounding box center [501, 271] width 132 height 27
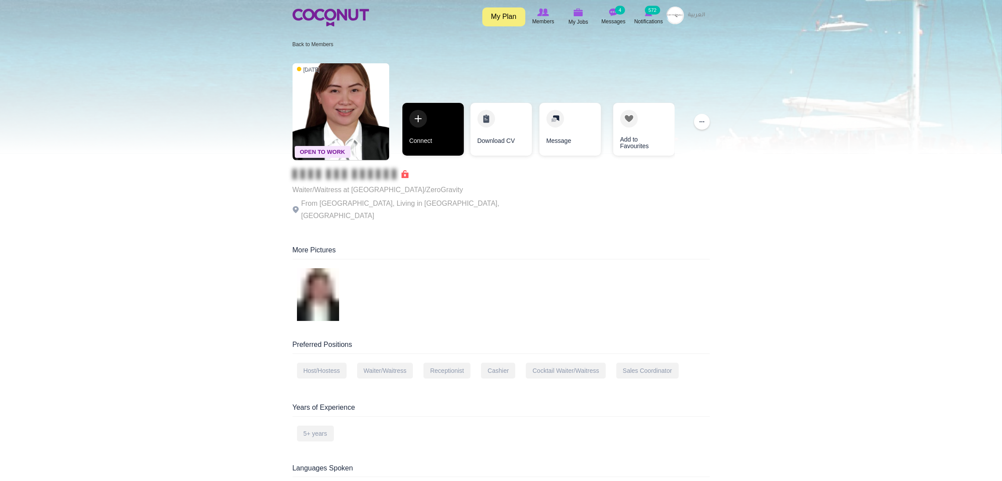
click at [426, 114] on link "Connect" at bounding box center [433, 129] width 62 height 53
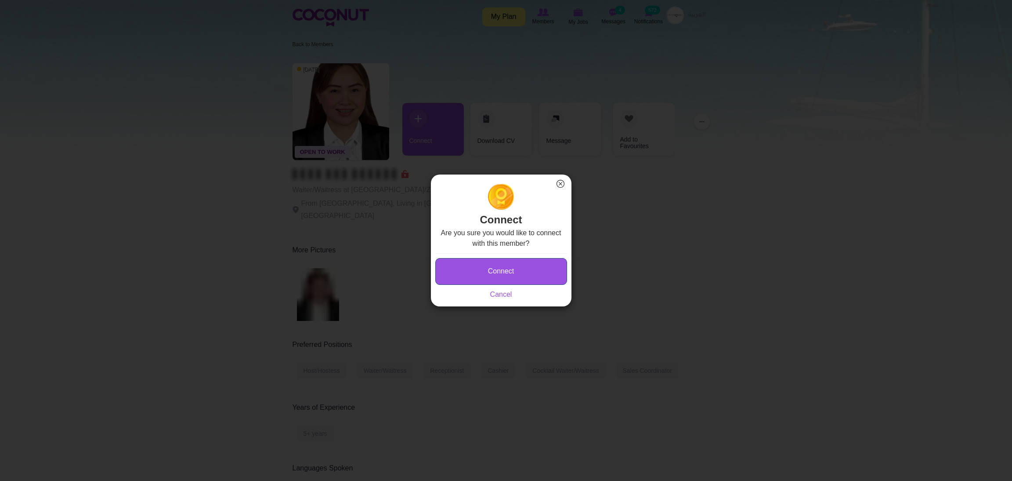
click at [449, 270] on button "Connect" at bounding box center [501, 271] width 132 height 27
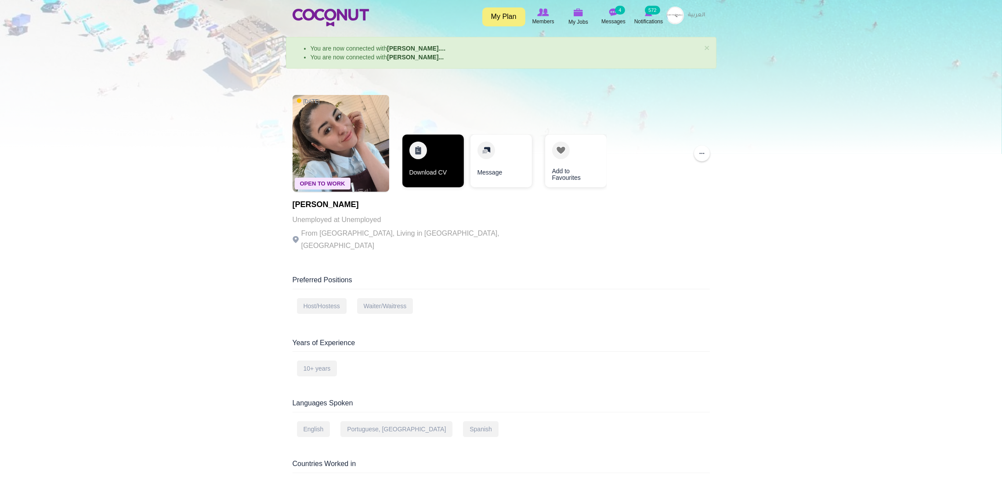
click at [421, 147] on link "Download CV" at bounding box center [433, 160] width 62 height 53
click at [413, 164] on link "Download CV" at bounding box center [433, 160] width 62 height 53
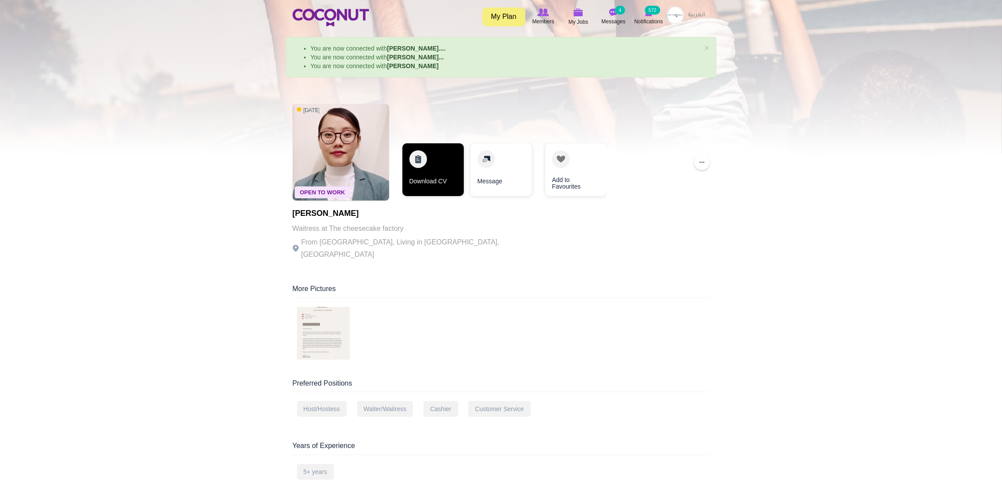
click at [431, 152] on link "Download CV" at bounding box center [433, 169] width 62 height 53
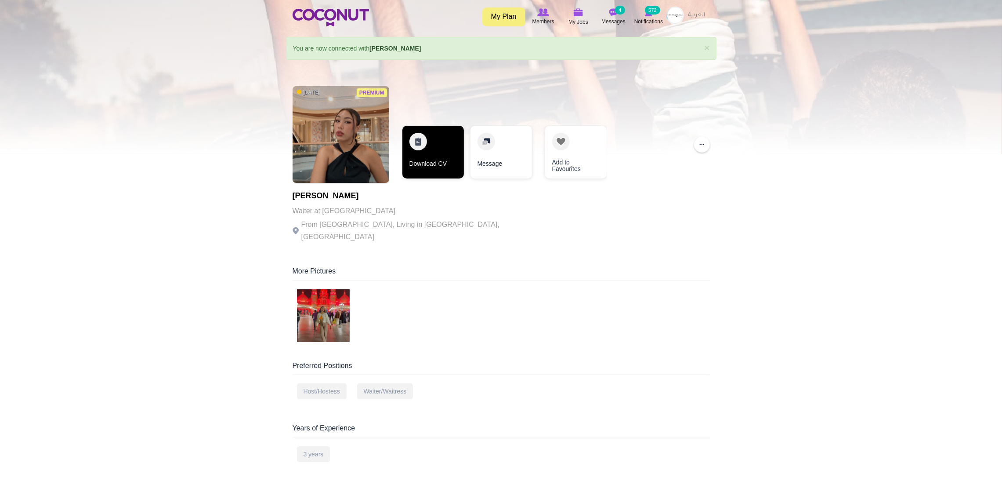
click at [422, 152] on link "Download CV" at bounding box center [433, 152] width 62 height 53
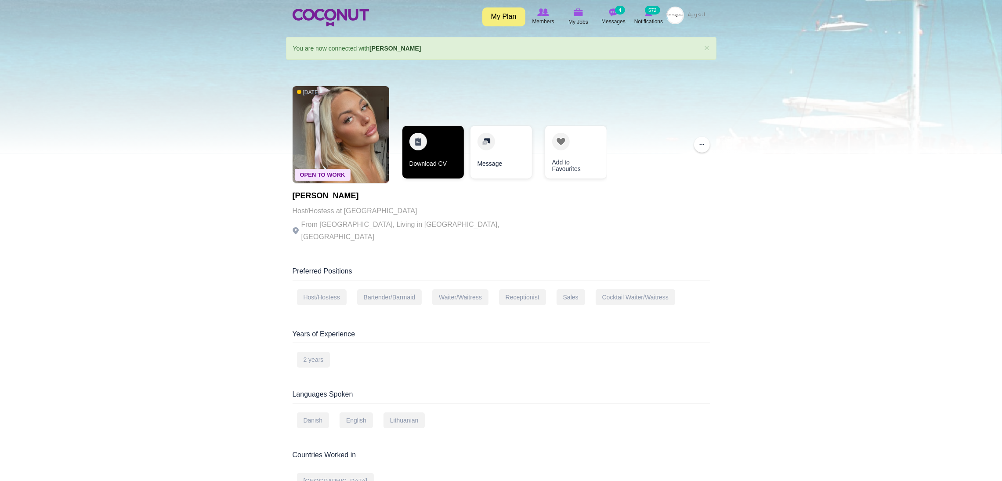
click at [434, 144] on link "Download CV" at bounding box center [433, 152] width 62 height 53
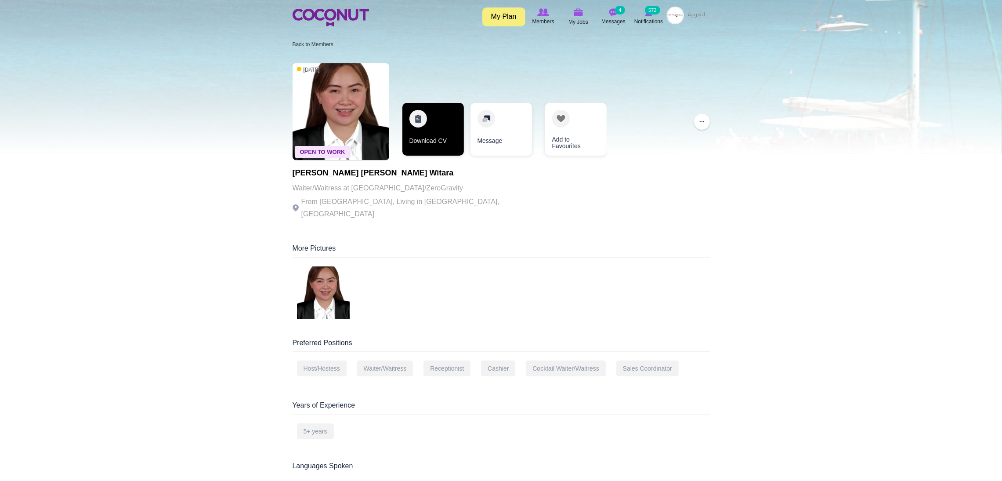
click at [429, 129] on link "Download CV" at bounding box center [433, 129] width 62 height 53
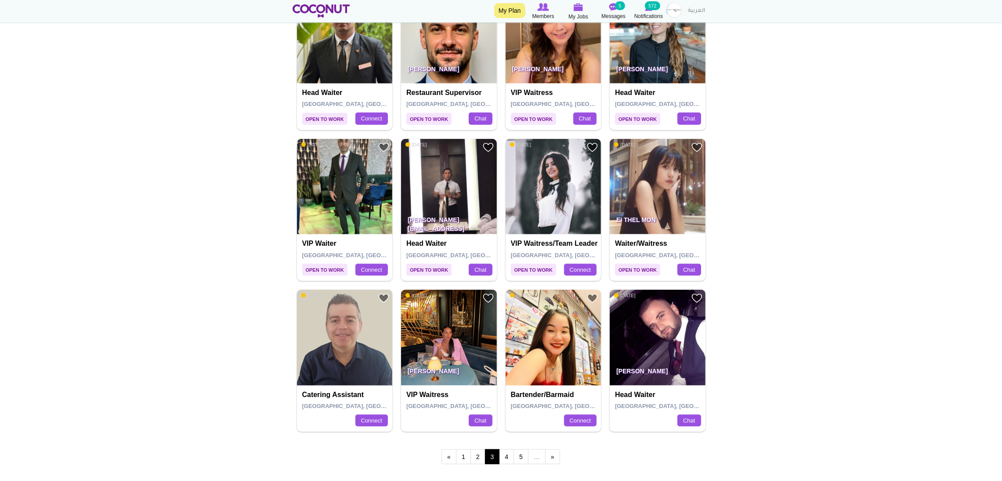
scroll to position [1396, 0]
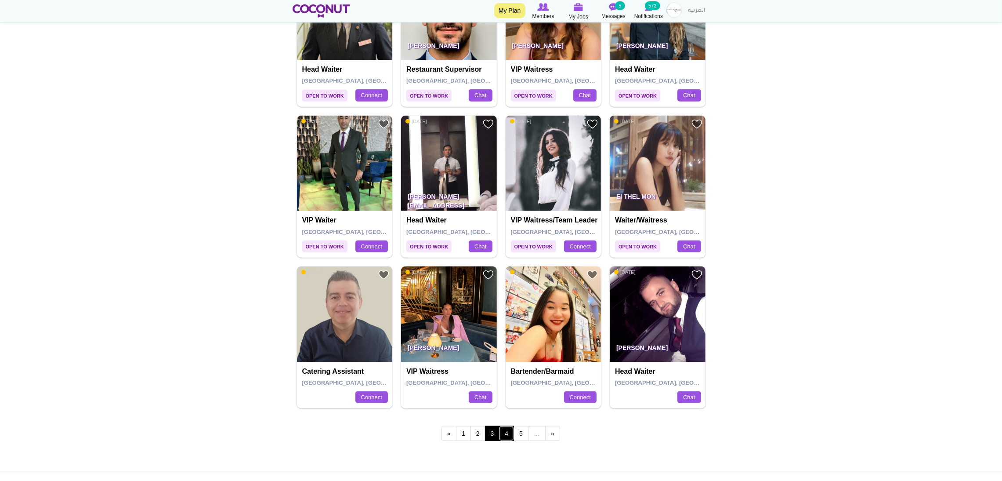
click at [503, 438] on link "4" at bounding box center [506, 433] width 15 height 15
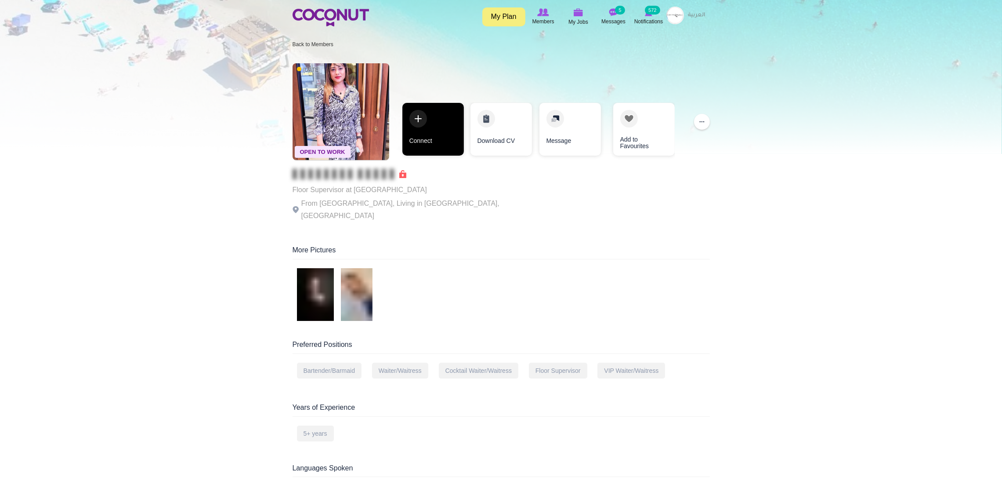
click at [428, 135] on link "Connect" at bounding box center [433, 129] width 62 height 53
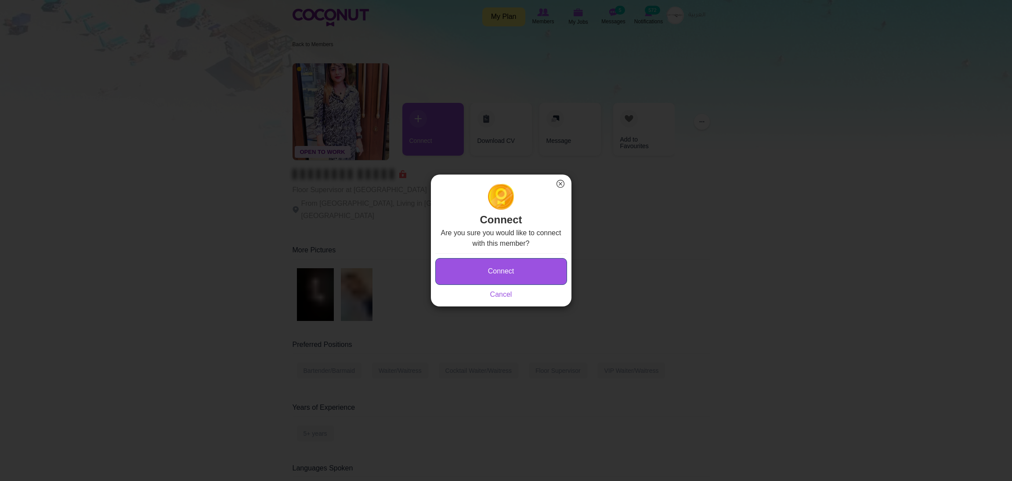
click at [455, 269] on button "Connect" at bounding box center [501, 271] width 132 height 27
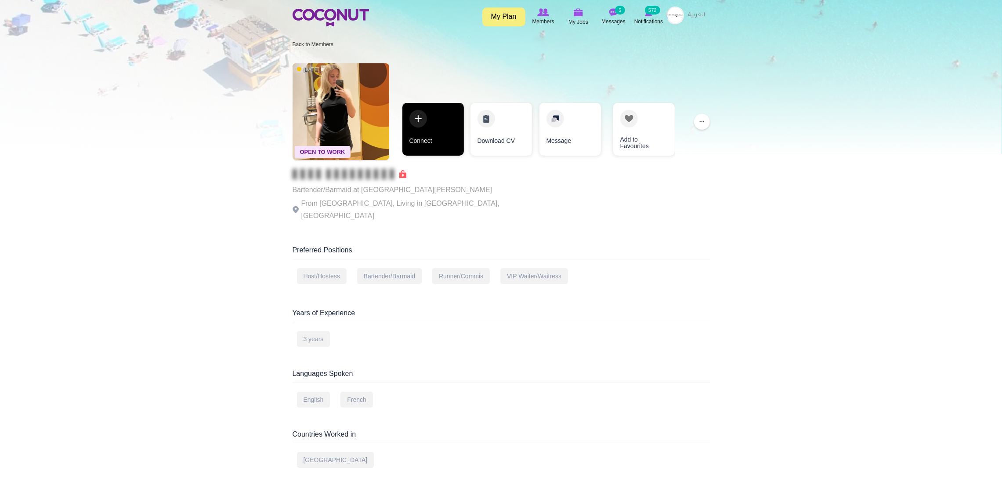
click at [432, 116] on link "Connect" at bounding box center [433, 129] width 62 height 53
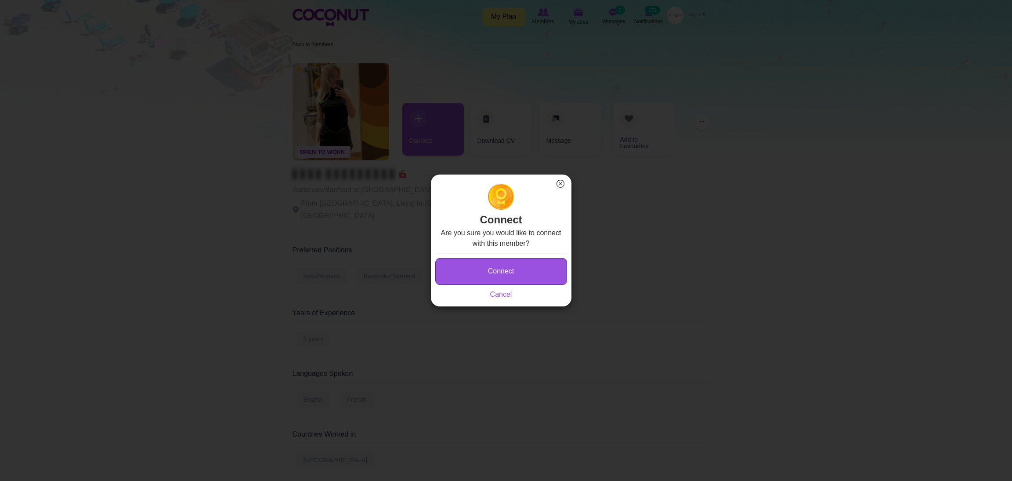
click at [471, 258] on button "Connect" at bounding box center [501, 271] width 132 height 27
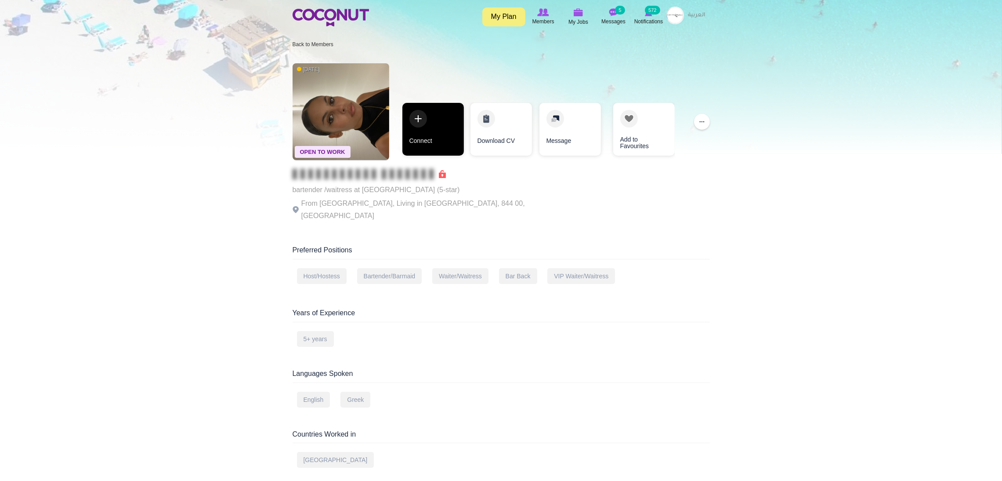
click at [435, 125] on link "Connect" at bounding box center [433, 129] width 62 height 53
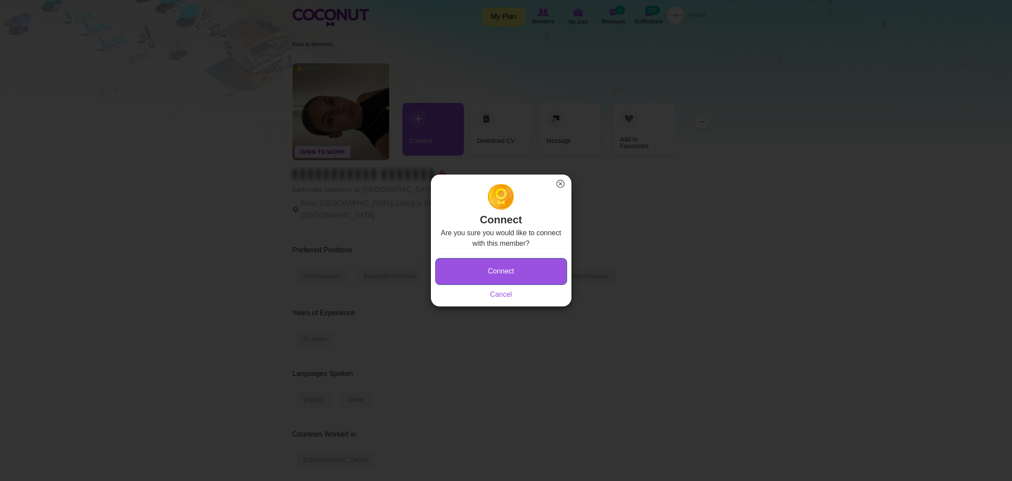
click at [466, 261] on button "Connect" at bounding box center [501, 271] width 132 height 27
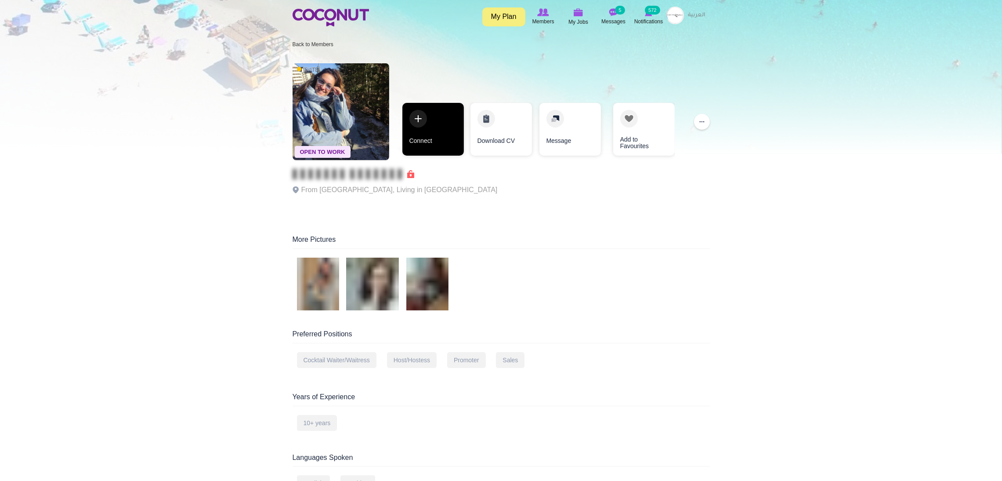
click at [425, 105] on link "Connect" at bounding box center [433, 129] width 62 height 53
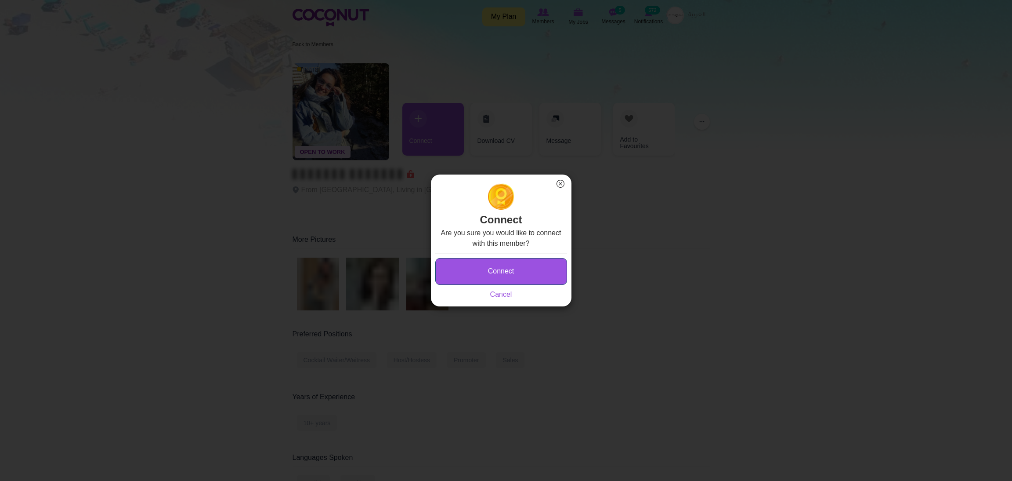
click at [479, 272] on button "Connect" at bounding box center [501, 271] width 132 height 27
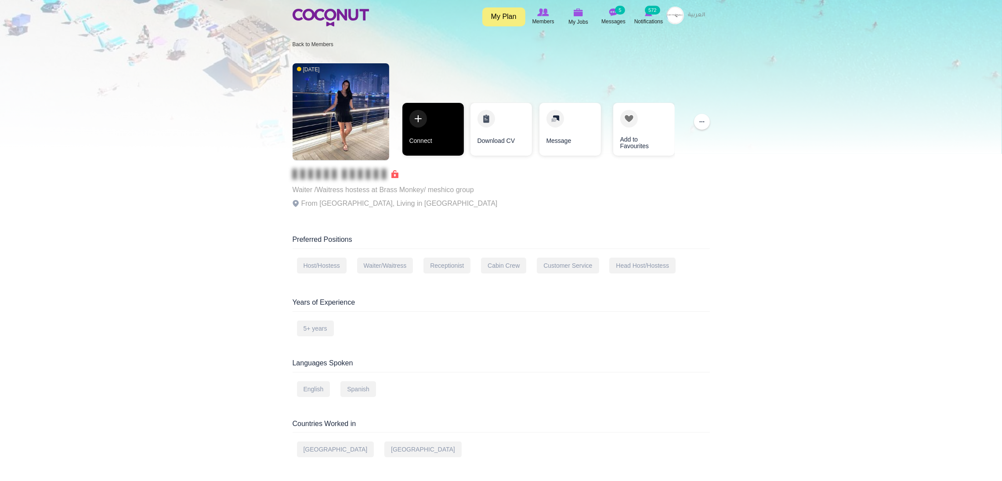
click at [446, 113] on link "Connect" at bounding box center [433, 129] width 62 height 53
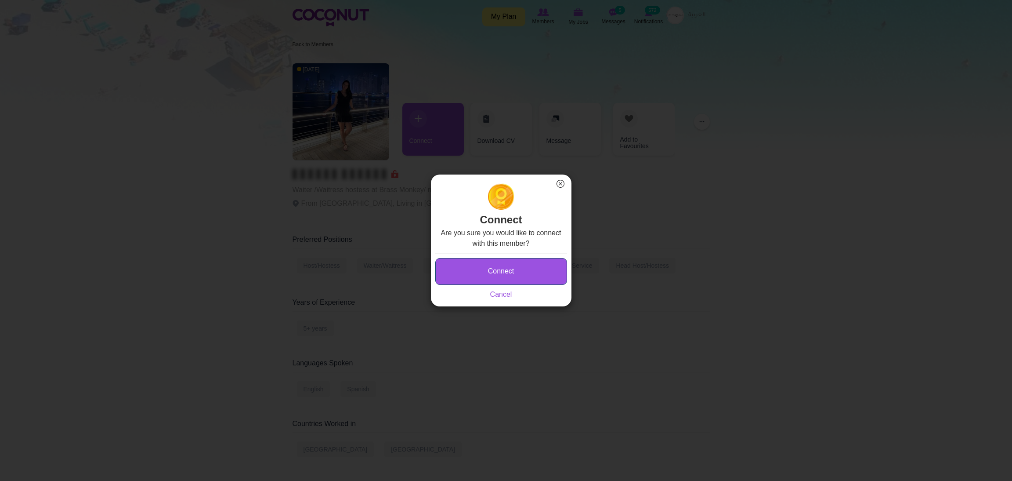
click at [484, 274] on button "Connect" at bounding box center [501, 271] width 132 height 27
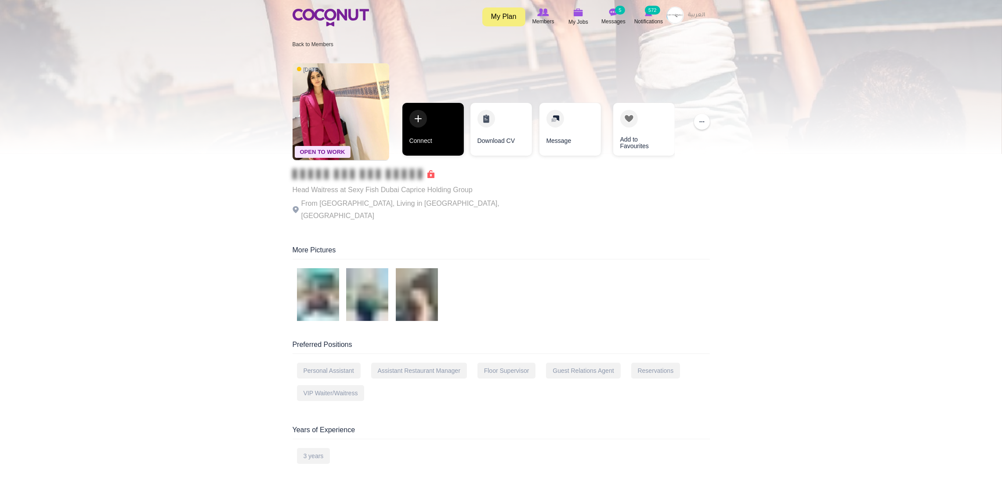
click at [429, 119] on link "Connect" at bounding box center [433, 129] width 62 height 53
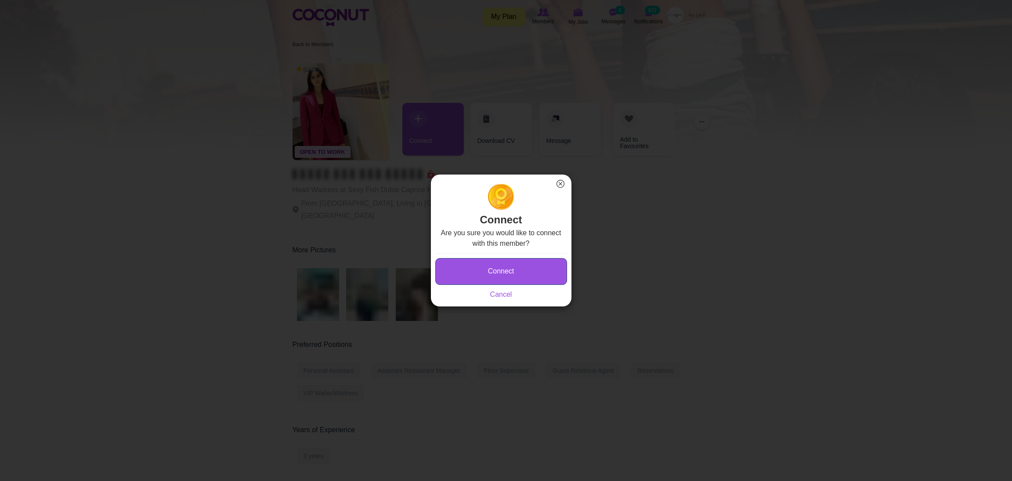
click at [471, 267] on button "Connect" at bounding box center [501, 271] width 132 height 27
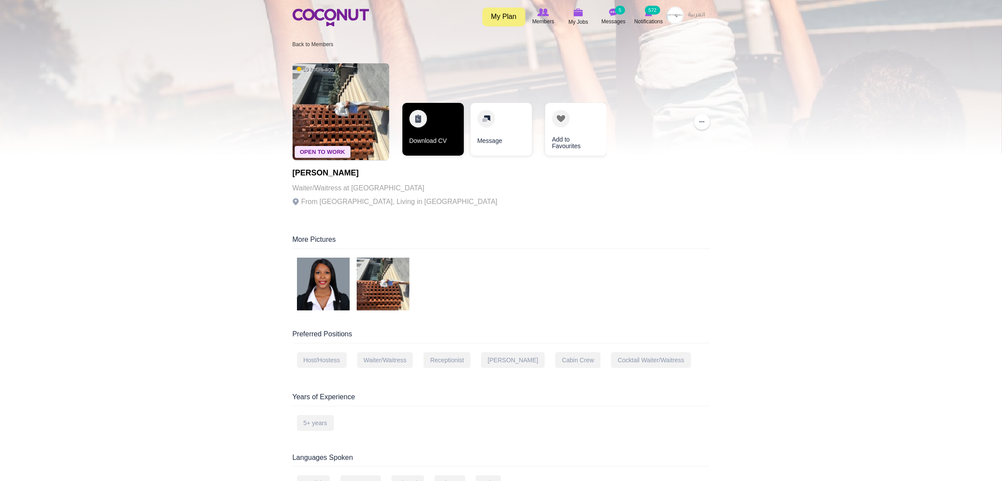
click at [427, 122] on link "Download CV" at bounding box center [433, 129] width 62 height 53
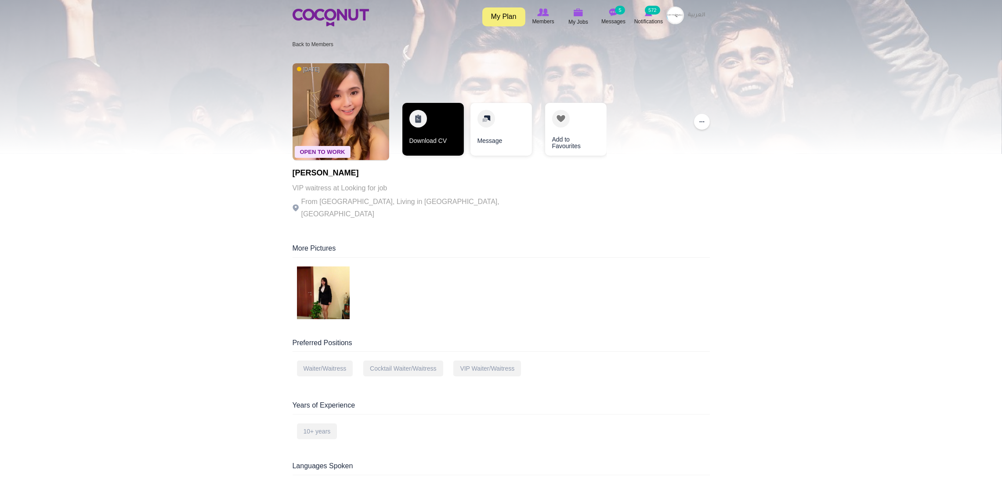
click at [417, 103] on link "Download CV" at bounding box center [433, 129] width 62 height 53
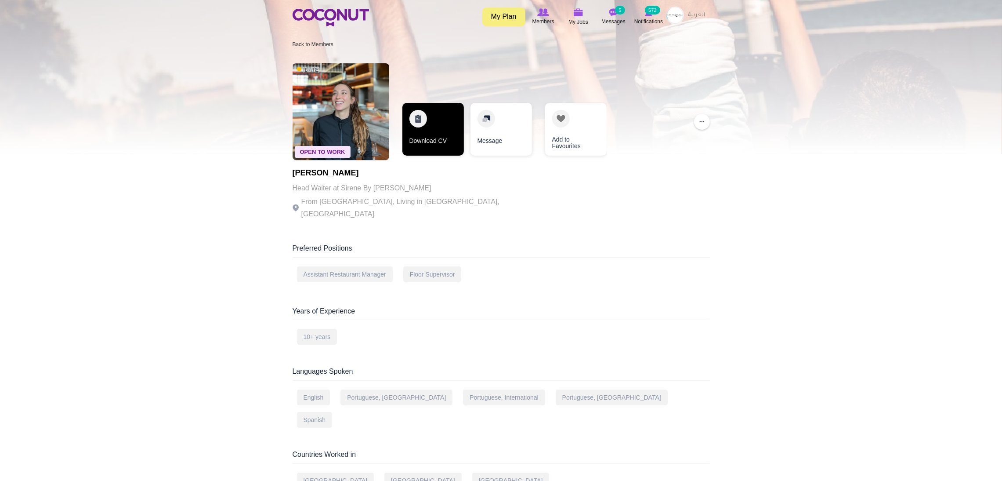
click at [431, 124] on link "Download CV" at bounding box center [433, 129] width 62 height 53
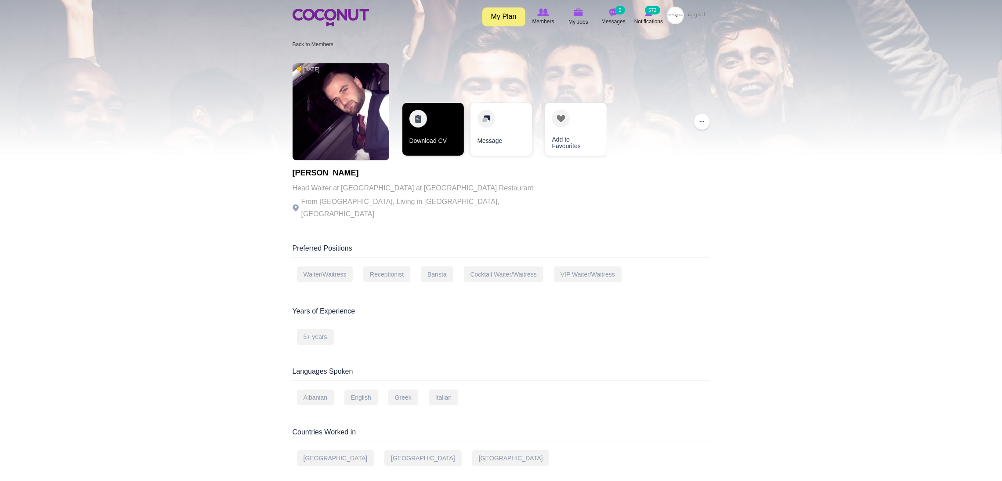
click at [415, 123] on link "Download CV" at bounding box center [433, 129] width 62 height 53
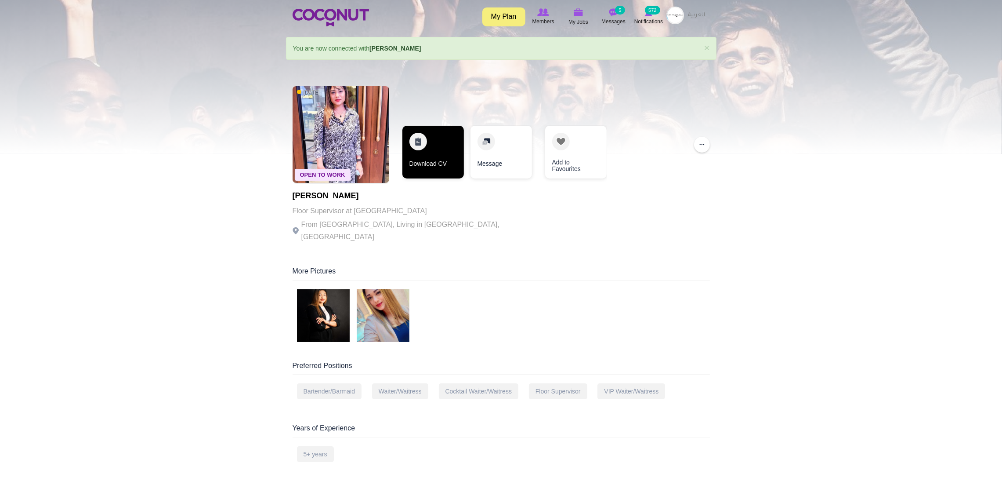
click at [420, 147] on link "Download CV" at bounding box center [433, 152] width 62 height 53
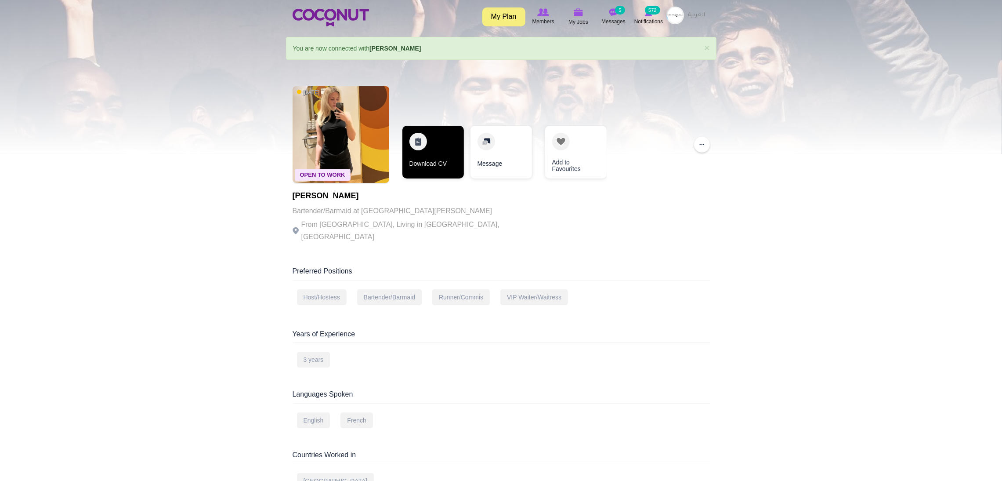
click at [423, 163] on link "Download CV" at bounding box center [433, 152] width 62 height 53
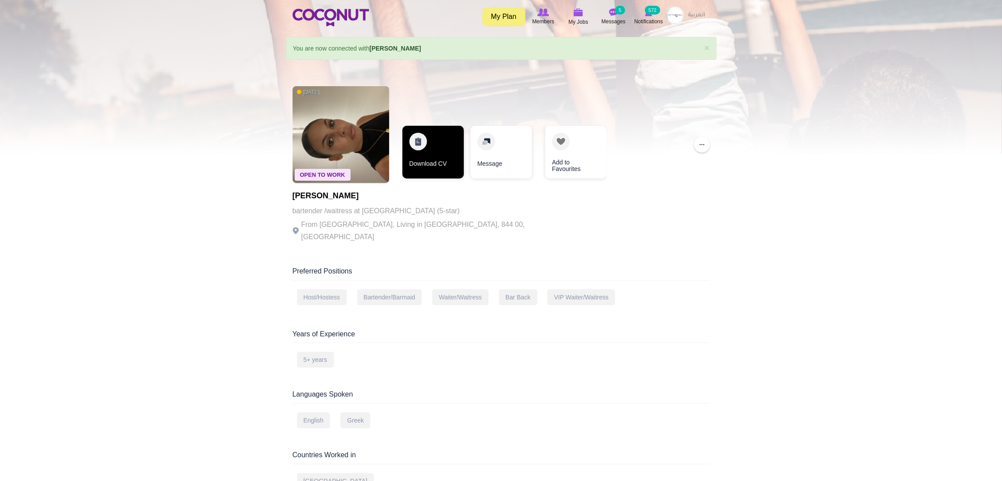
click at [461, 146] on link "Download CV" at bounding box center [433, 152] width 62 height 53
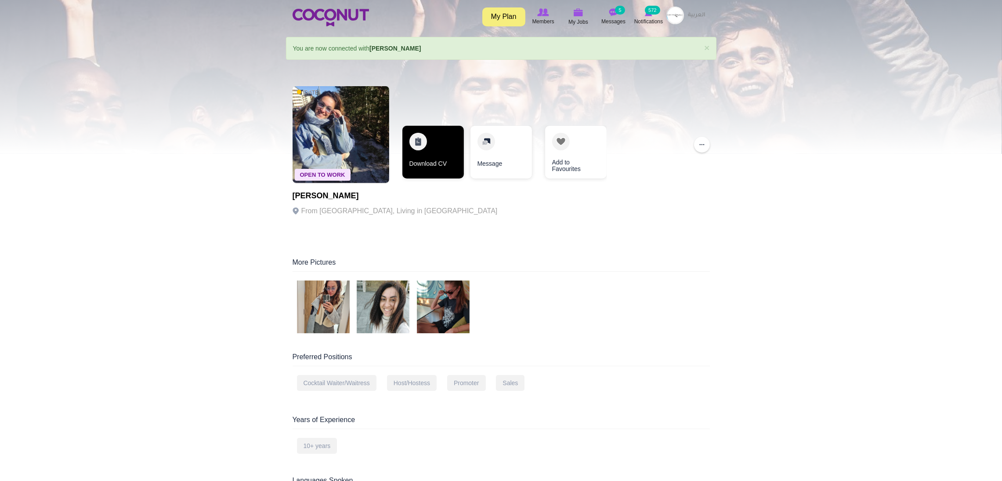
click at [441, 132] on link "Download CV" at bounding box center [433, 152] width 62 height 53
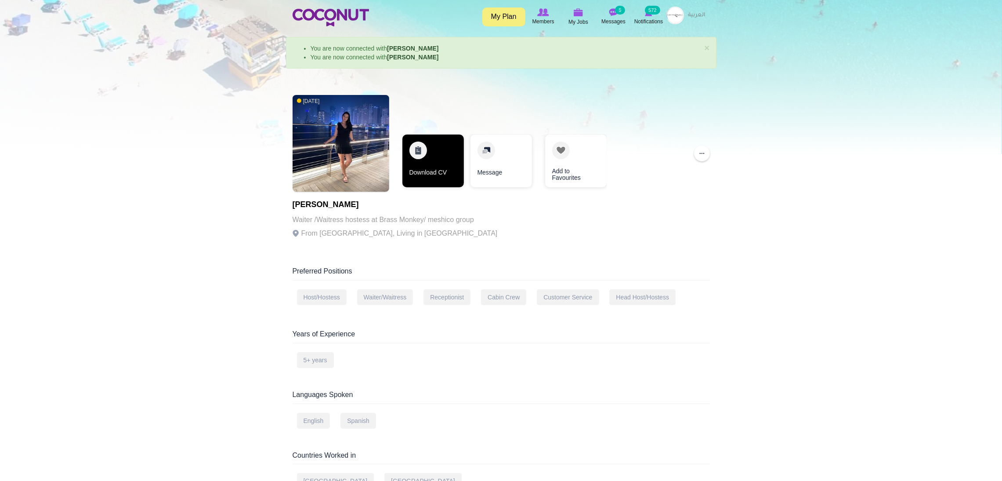
click at [427, 147] on link "Download CV" at bounding box center [433, 160] width 62 height 53
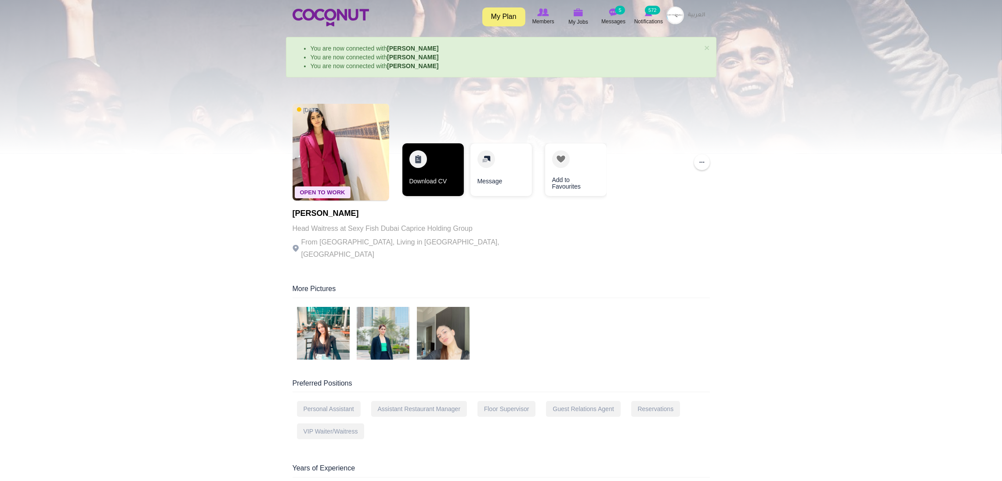
click at [434, 167] on link "Download CV" at bounding box center [433, 169] width 62 height 53
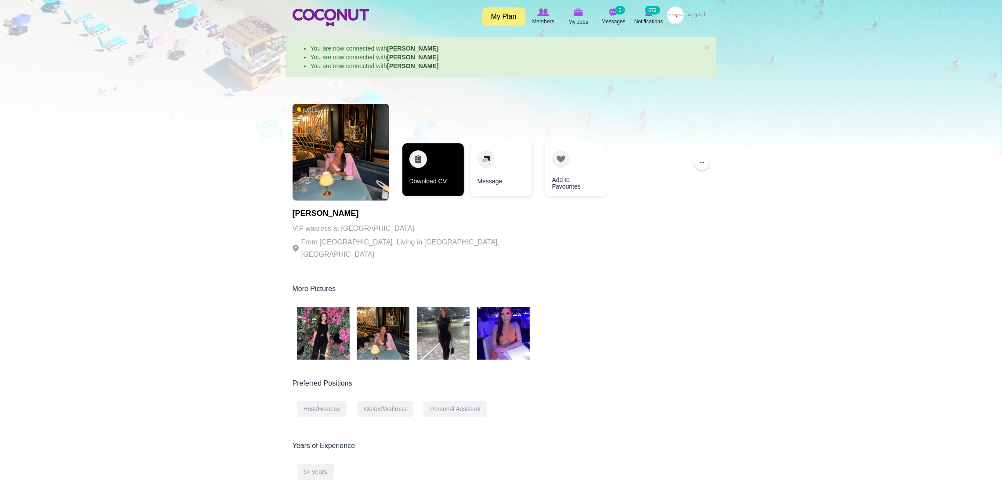
click at [420, 181] on link "Download CV" at bounding box center [433, 169] width 62 height 53
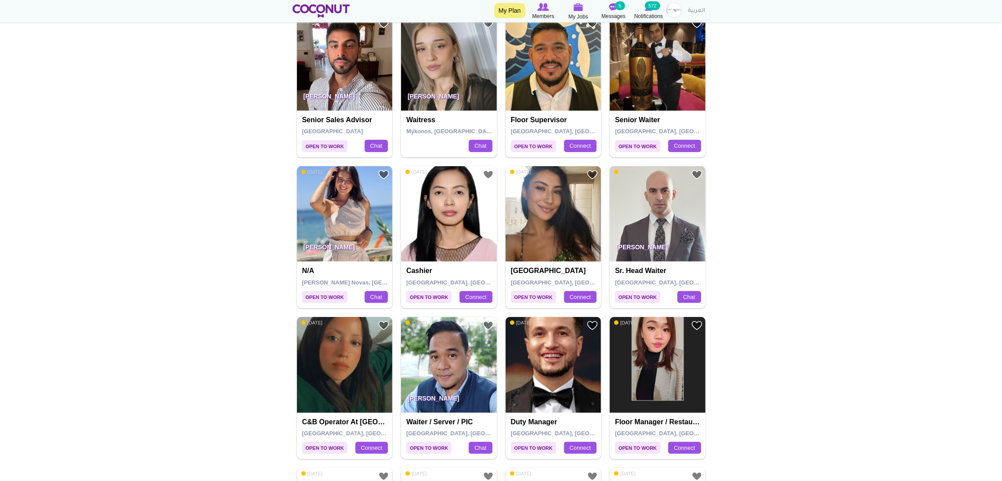
scroll to position [598, 0]
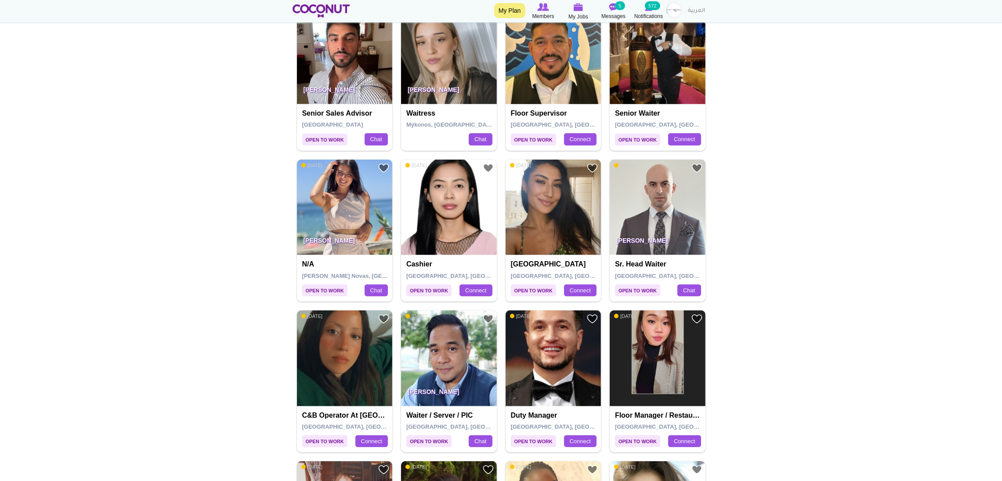
click at [995, 195] on body "Toggle navigation My Plan Members My Jobs Post a Job Messages 5 Notifications 5…" at bounding box center [501, 406] width 1002 height 2009
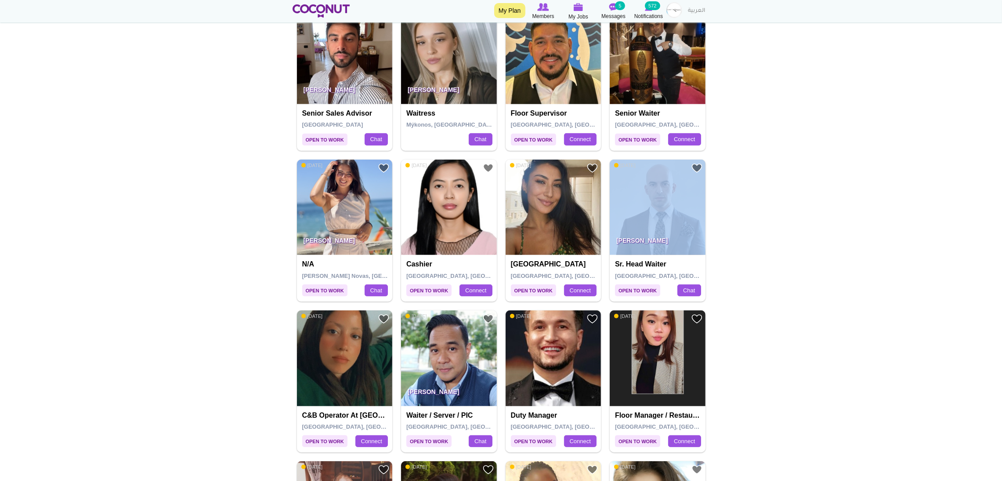
click at [995, 195] on body "Toggle navigation My Plan Members My Jobs Post a Job Messages 5 Notifications 5…" at bounding box center [501, 406] width 1002 height 2009
click at [860, 183] on body "Toggle navigation My Plan Members My Jobs Post a Job Messages 5 Notifications 5…" at bounding box center [501, 406] width 1002 height 2009
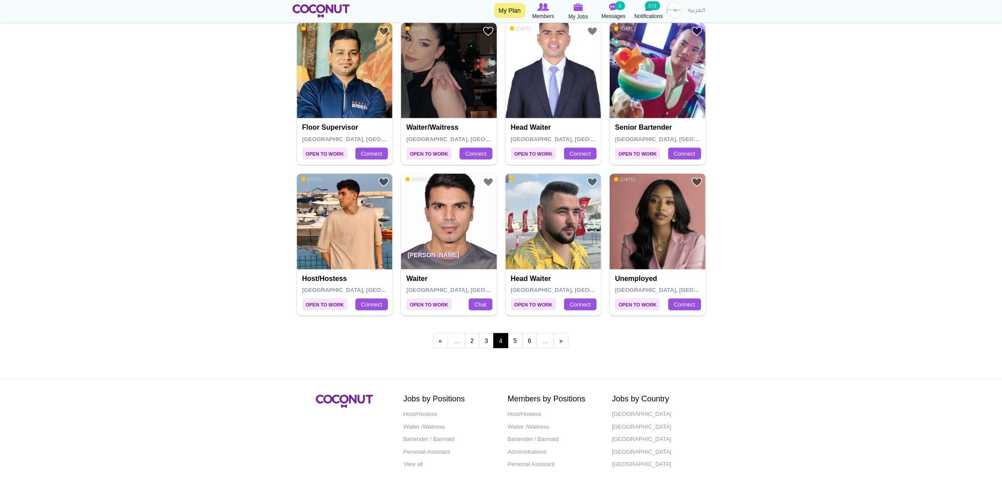
scroll to position [1486, 0]
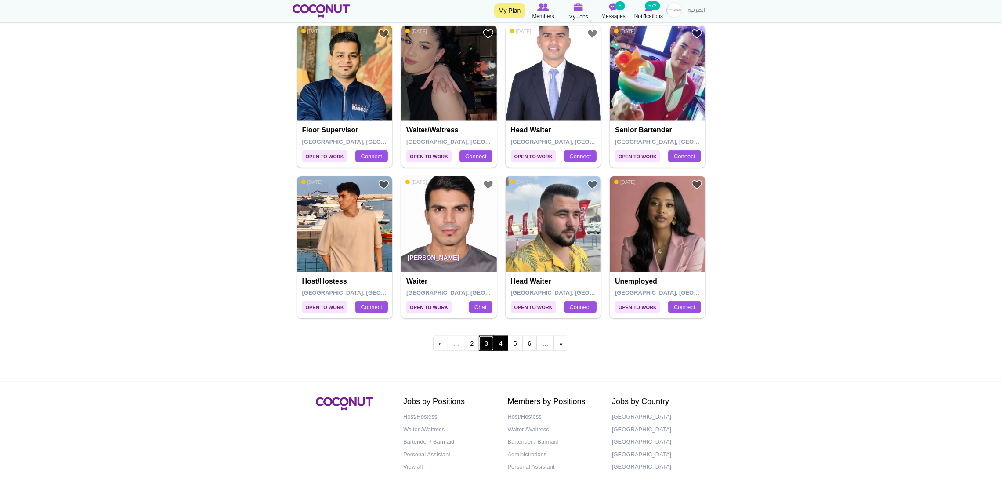
click at [484, 345] on link "3" at bounding box center [486, 343] width 15 height 15
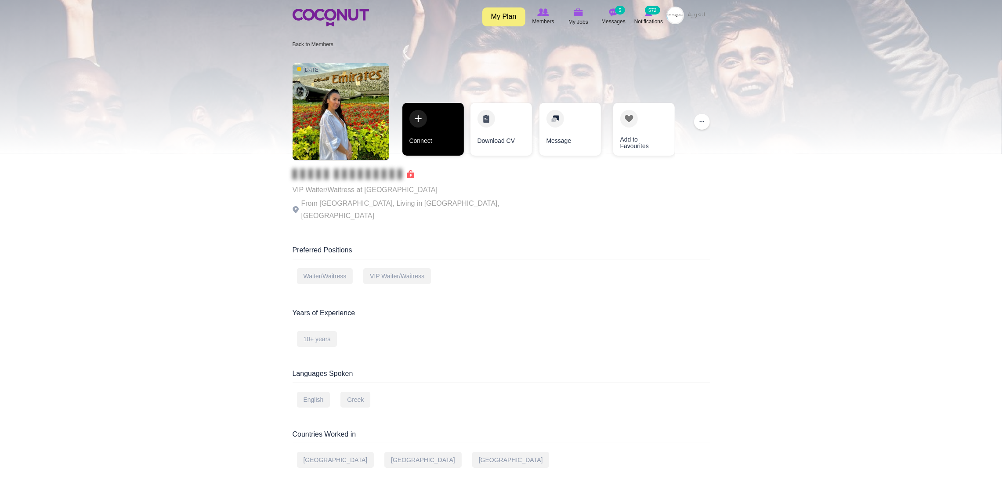
click at [419, 111] on link "Connect" at bounding box center [433, 129] width 62 height 53
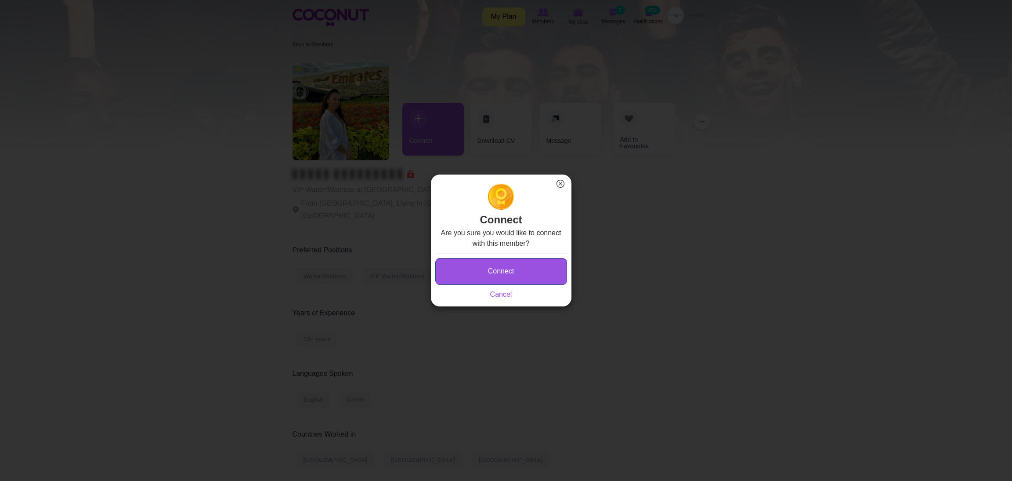
click at [463, 269] on button "Connect" at bounding box center [501, 271] width 132 height 27
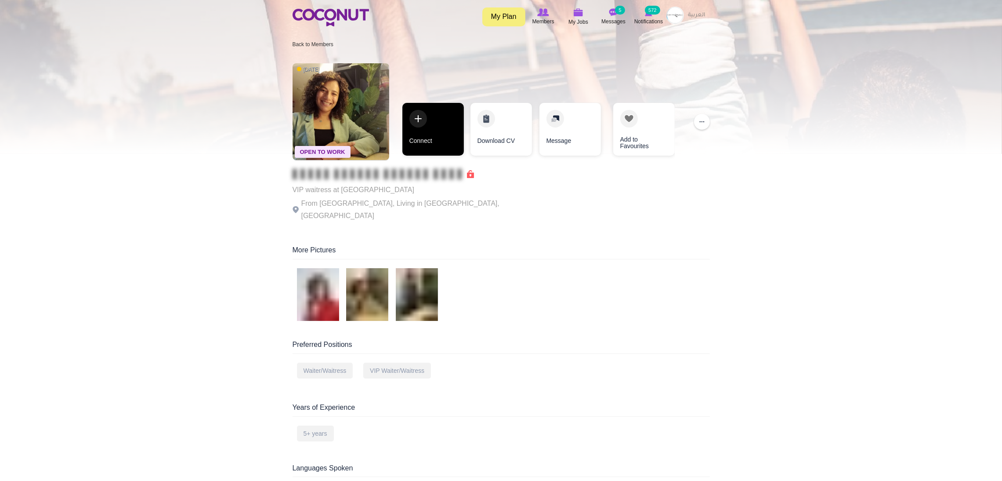
click at [425, 116] on link "Connect" at bounding box center [433, 129] width 62 height 53
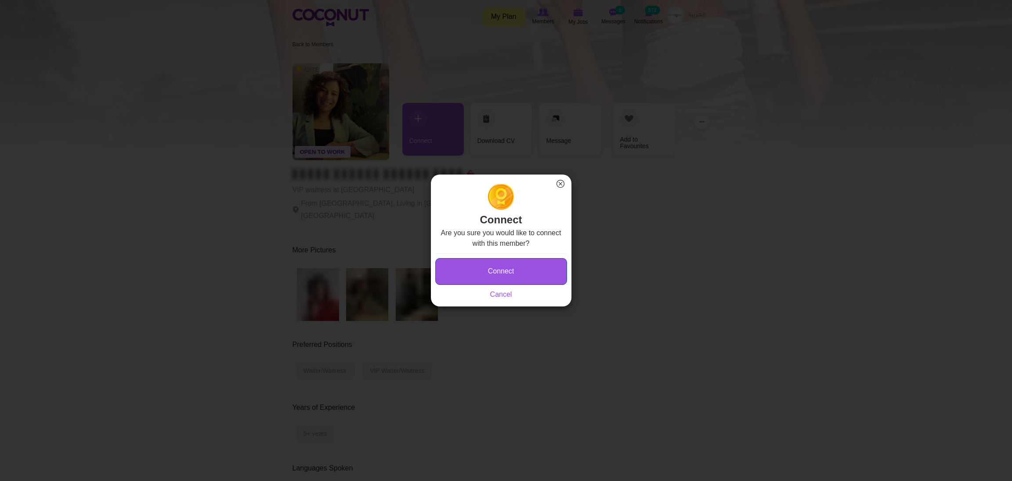
click at [454, 278] on button "Connect" at bounding box center [501, 271] width 132 height 27
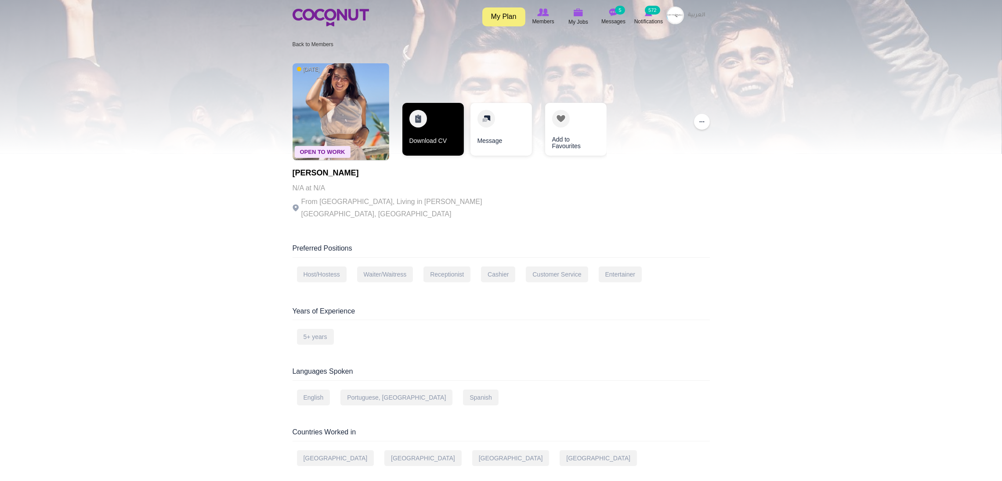
click at [417, 134] on link "Download CV" at bounding box center [433, 129] width 62 height 53
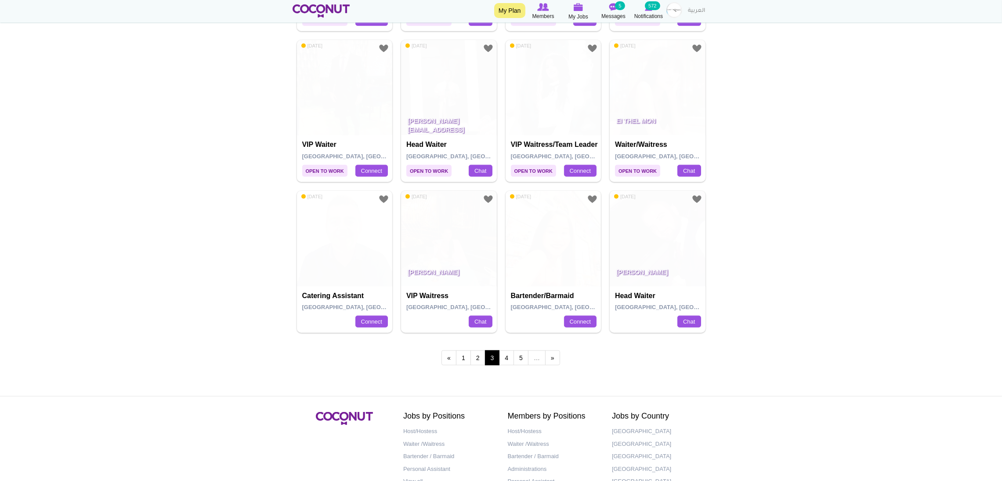
scroll to position [1530, 0]
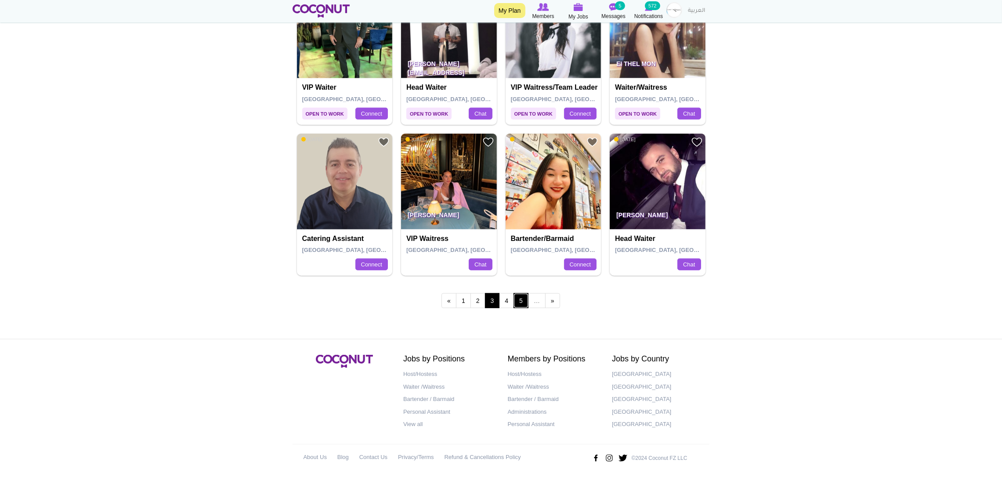
click at [521, 304] on link "5" at bounding box center [521, 300] width 15 height 15
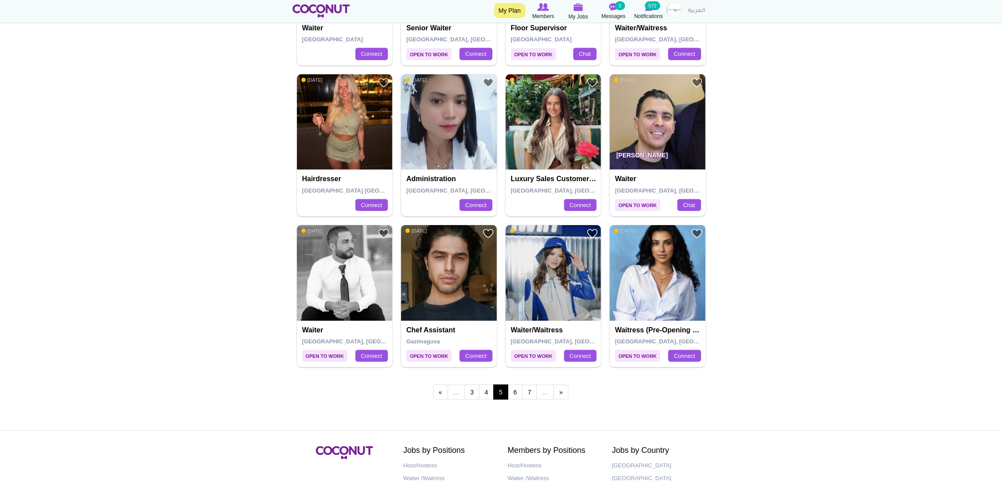
scroll to position [1433, 0]
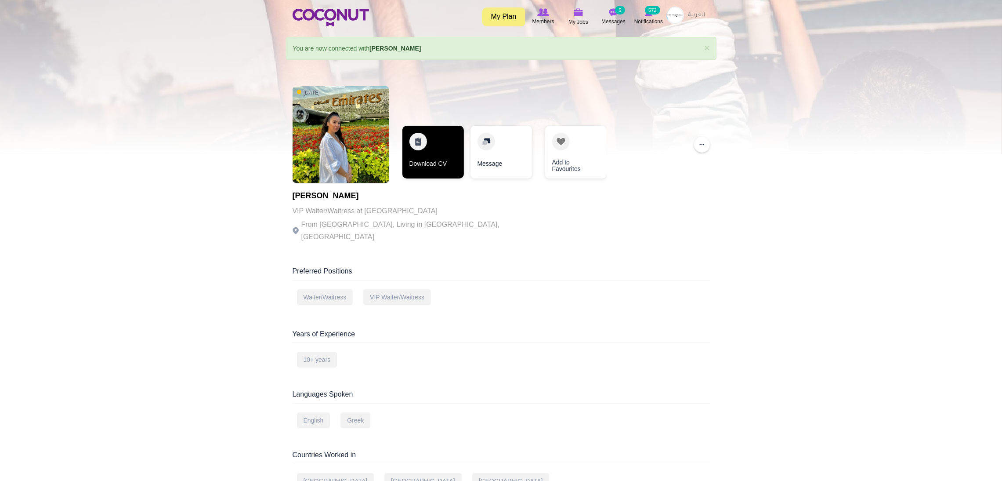
click at [418, 150] on link "Download CV" at bounding box center [433, 152] width 62 height 53
click at [437, 138] on link "Download CV" at bounding box center [433, 152] width 62 height 53
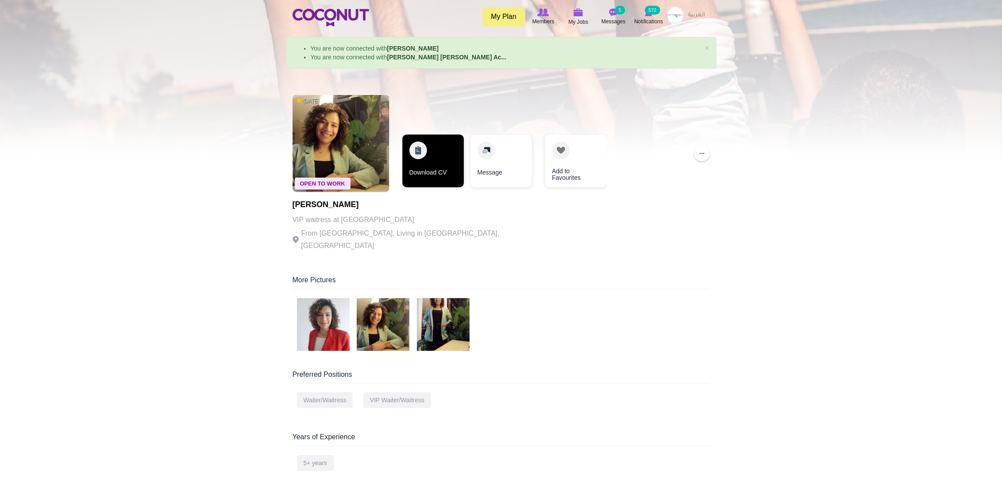
click at [428, 146] on link "Download CV" at bounding box center [433, 160] width 62 height 53
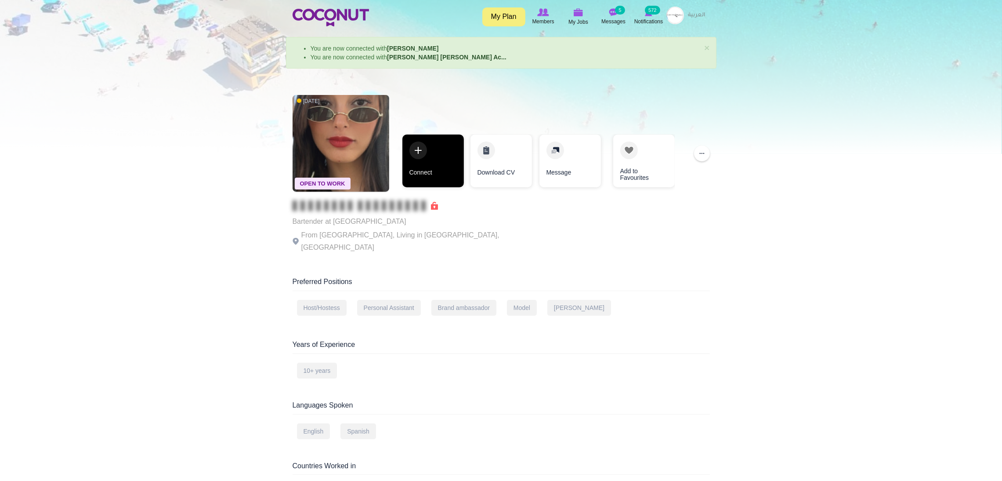
click at [429, 156] on link "Connect" at bounding box center [433, 160] width 62 height 53
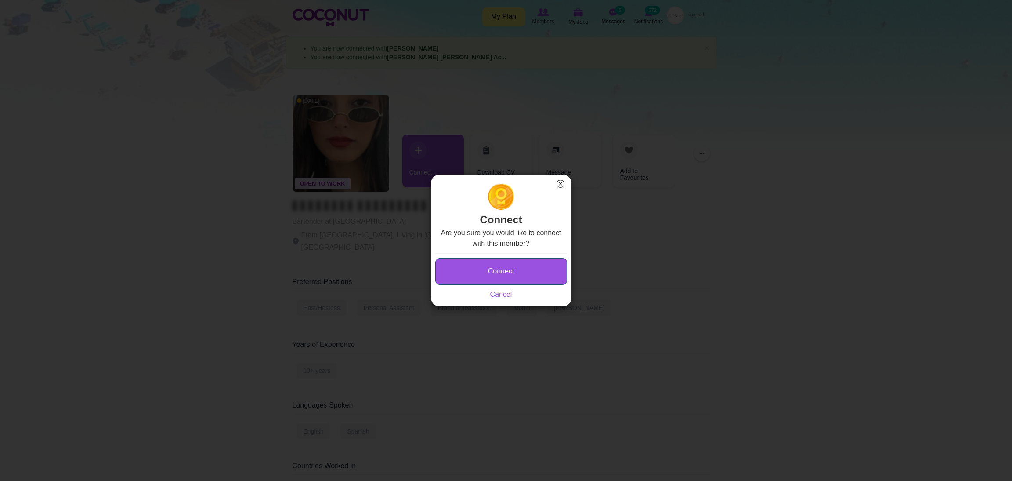
click at [458, 277] on button "Connect" at bounding box center [501, 271] width 132 height 27
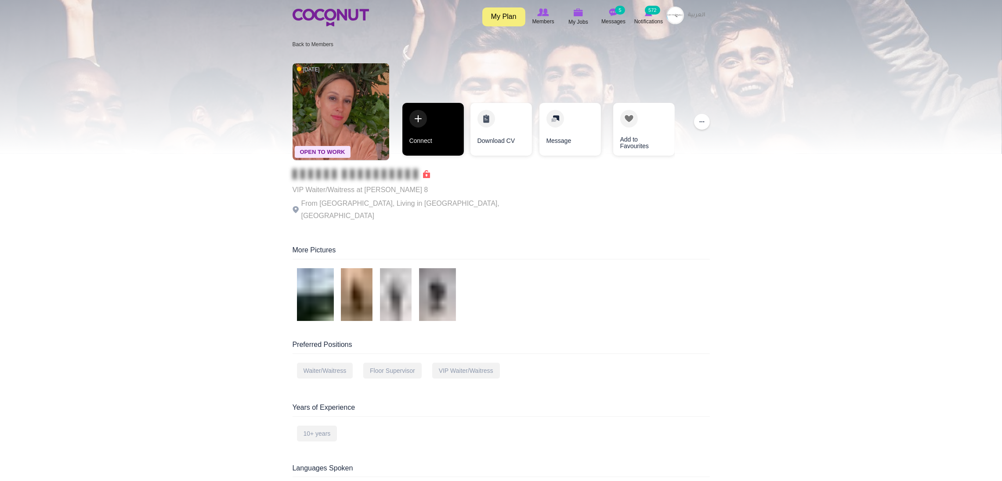
click at [431, 122] on link "Connect" at bounding box center [433, 129] width 62 height 53
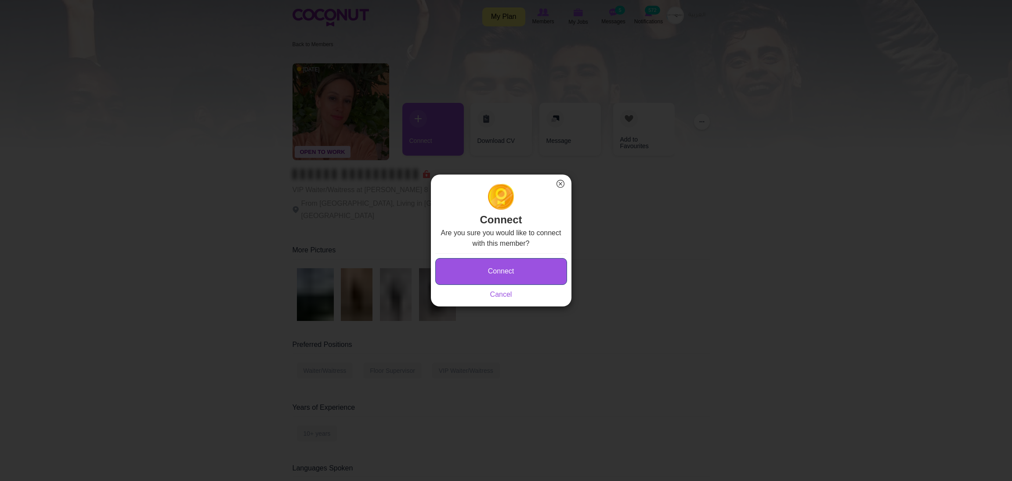
click at [458, 269] on button "Connect" at bounding box center [501, 271] width 132 height 27
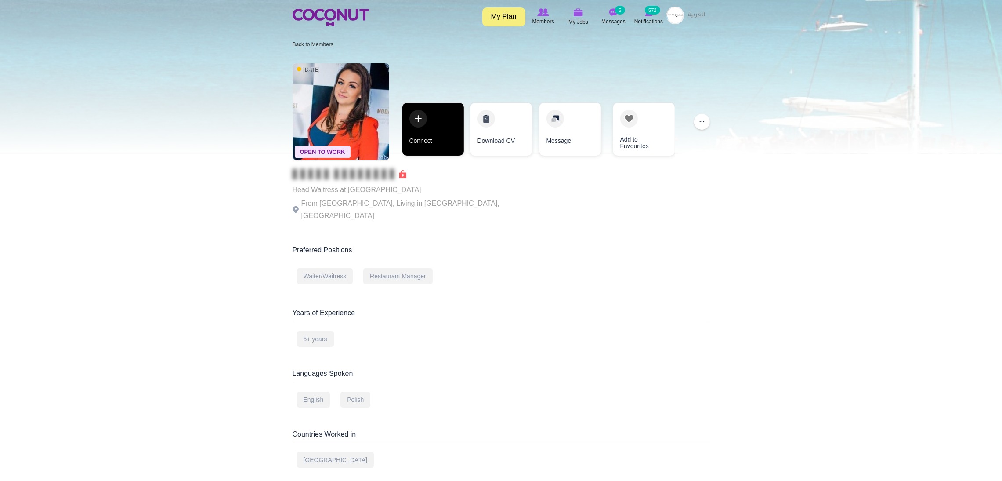
click at [441, 123] on link "Connect" at bounding box center [433, 129] width 62 height 53
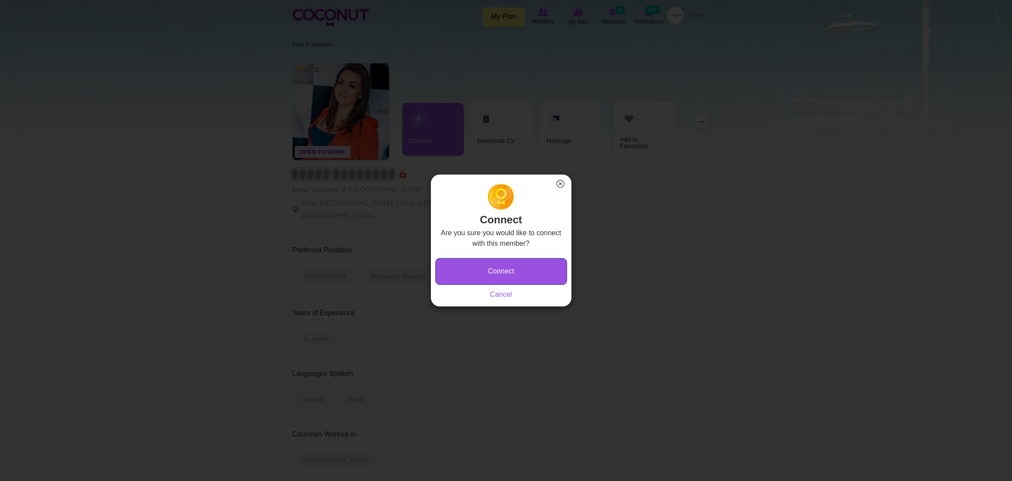
click at [452, 260] on button "Connect" at bounding box center [501, 271] width 132 height 27
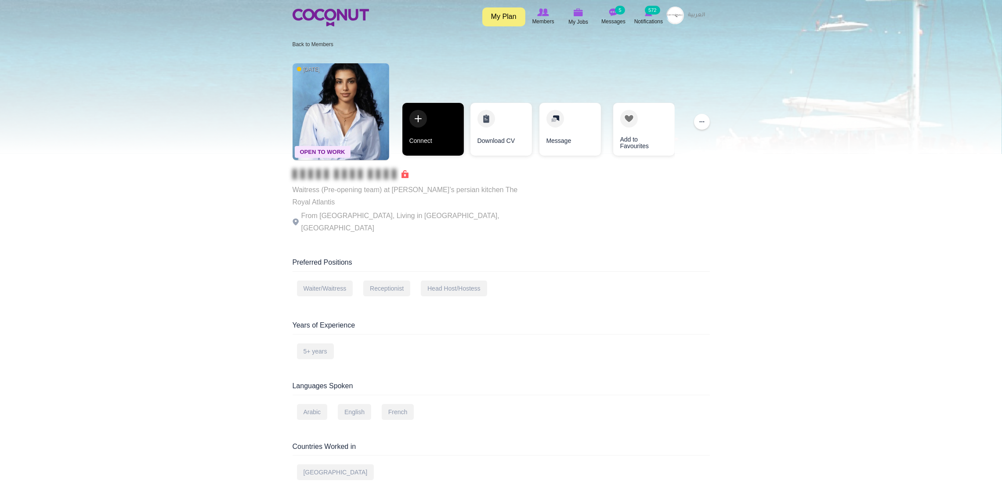
click at [433, 132] on link "Connect" at bounding box center [433, 129] width 62 height 53
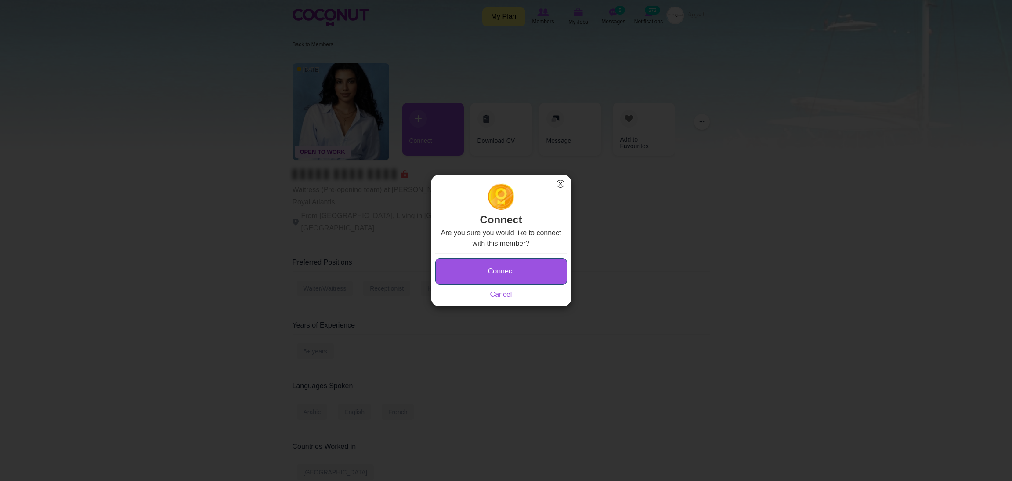
click at [458, 260] on button "Connect" at bounding box center [501, 271] width 132 height 27
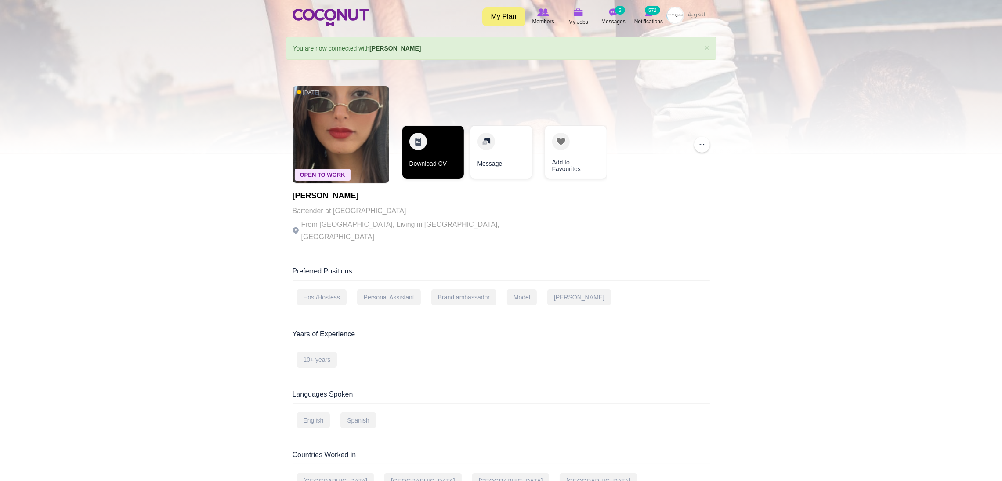
click at [418, 161] on link "Download CV" at bounding box center [433, 152] width 62 height 53
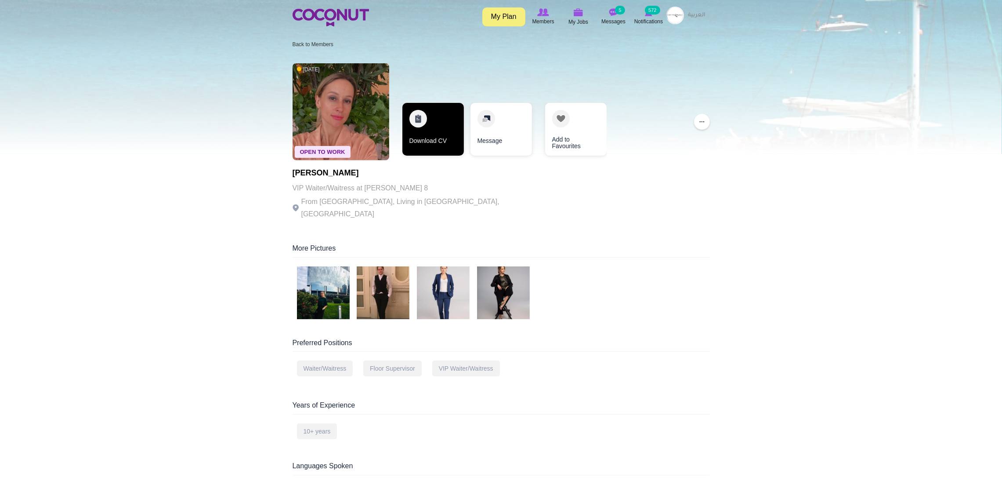
click at [413, 127] on link "Download CV" at bounding box center [433, 129] width 62 height 53
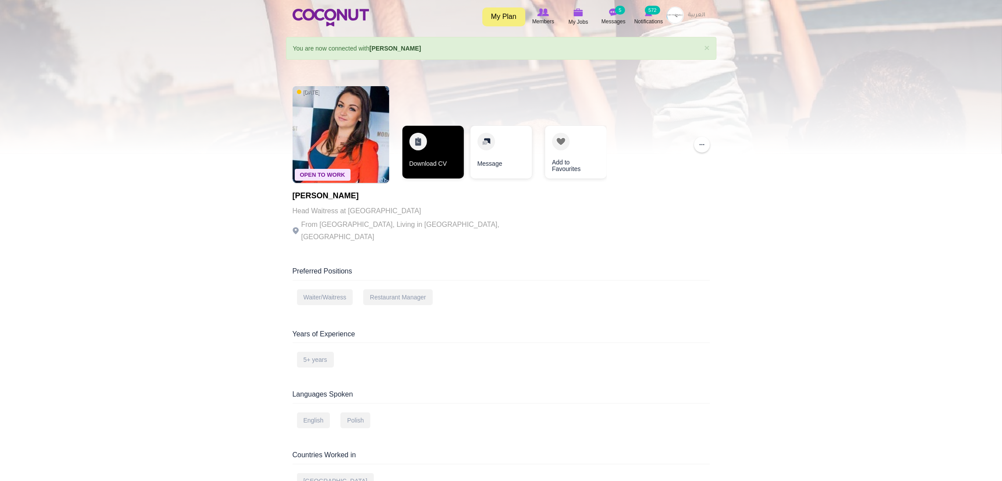
click at [425, 140] on link "Download CV" at bounding box center [433, 152] width 62 height 53
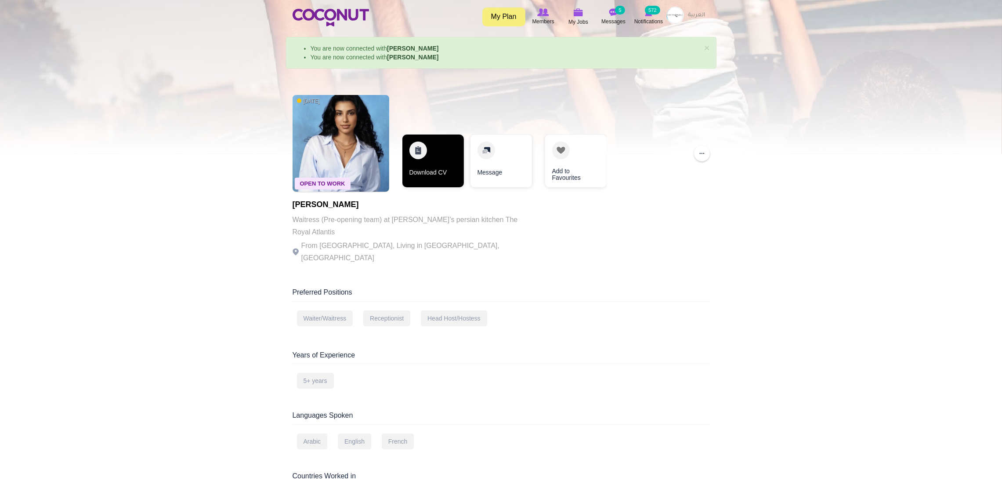
click at [422, 147] on link "Download CV" at bounding box center [433, 160] width 62 height 53
